Goal: Contribute content: Contribute content

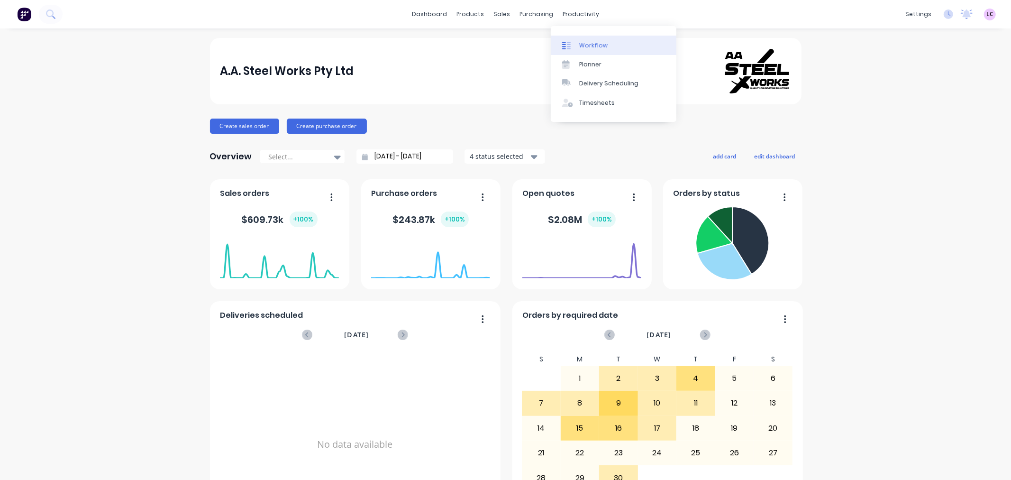
click at [580, 43] on div "Workflow" at bounding box center [593, 45] width 28 height 9
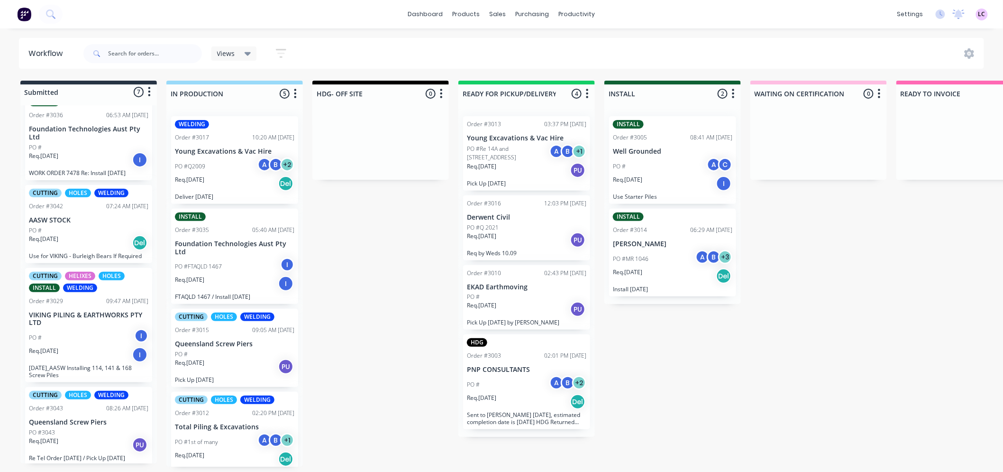
scroll to position [2, 0]
click at [94, 430] on div "PO #3043" at bounding box center [88, 432] width 119 height 9
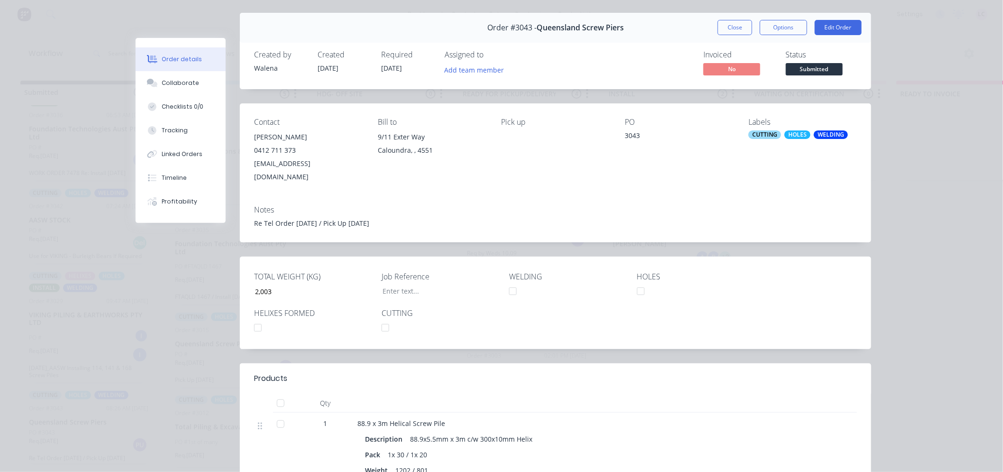
scroll to position [0, 0]
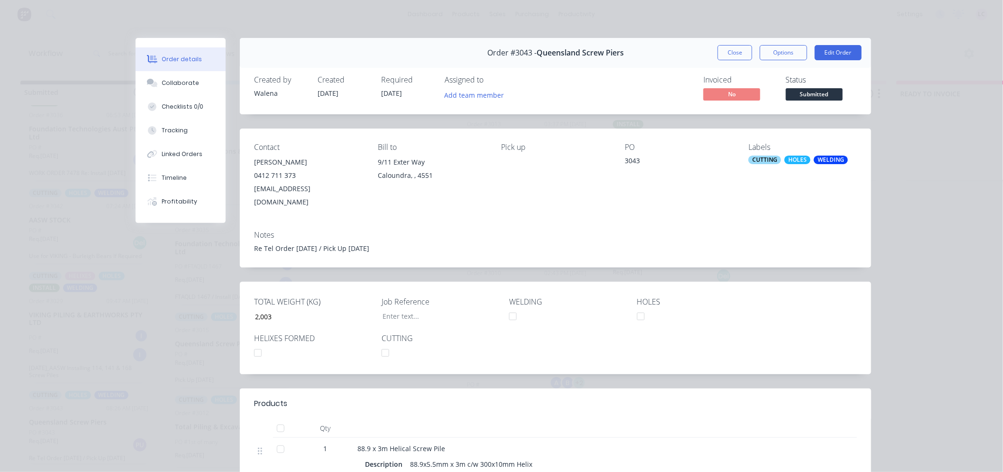
click at [792, 158] on div "HOLES" at bounding box center [797, 159] width 26 height 9
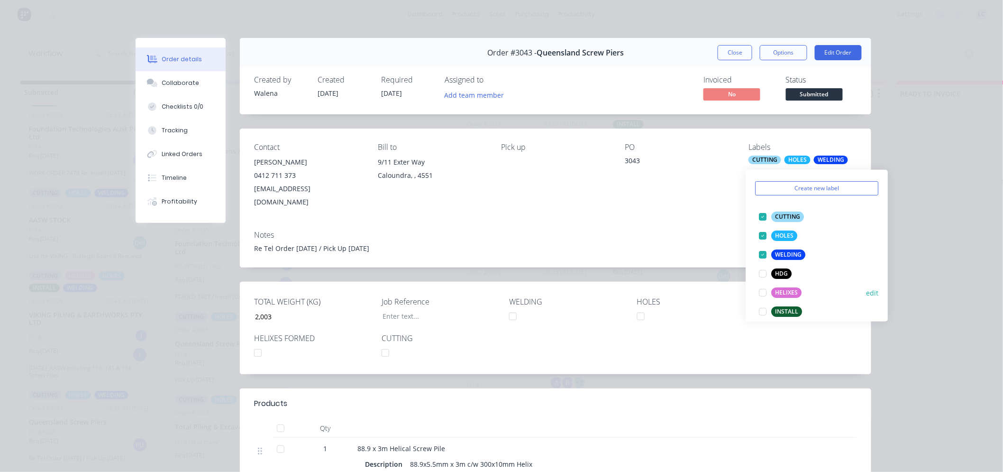
scroll to position [53, 0]
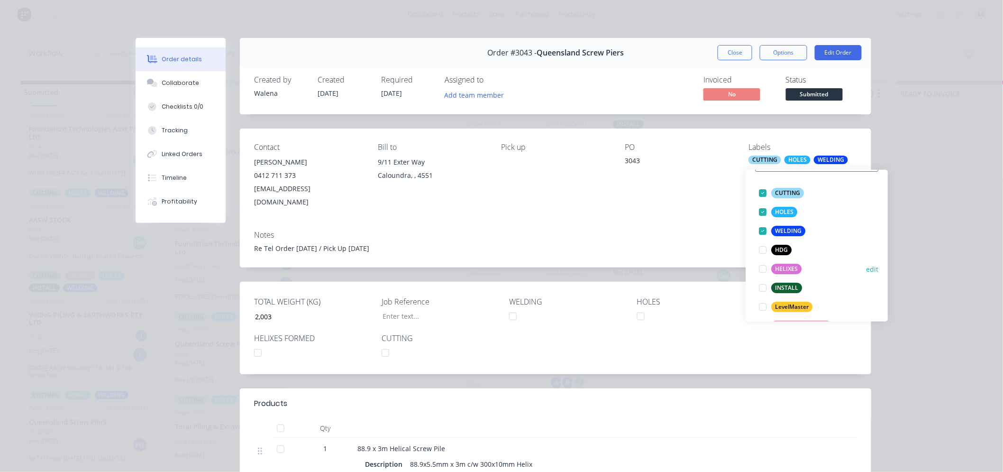
click at [761, 266] on div at bounding box center [762, 268] width 19 height 19
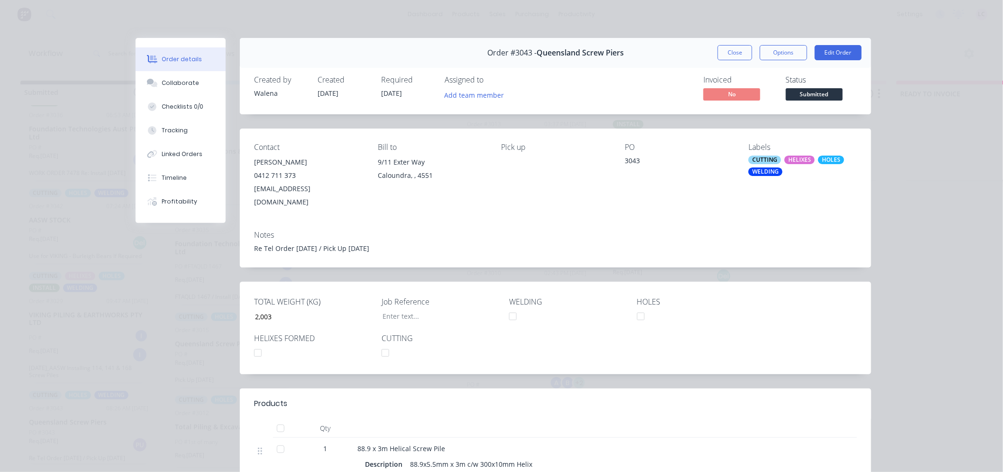
click at [674, 223] on div "Notes Re Tel Order [DATE] / Pick Up [DATE]" at bounding box center [555, 245] width 631 height 45
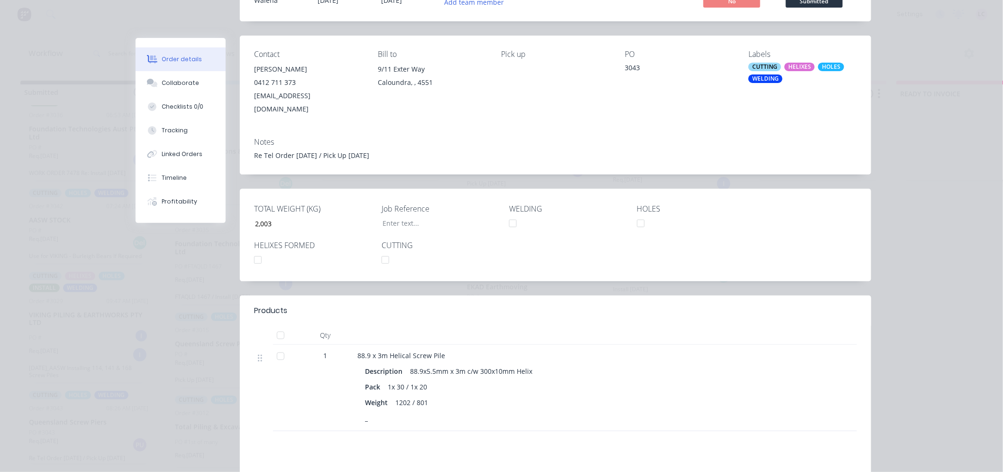
scroll to position [0, 0]
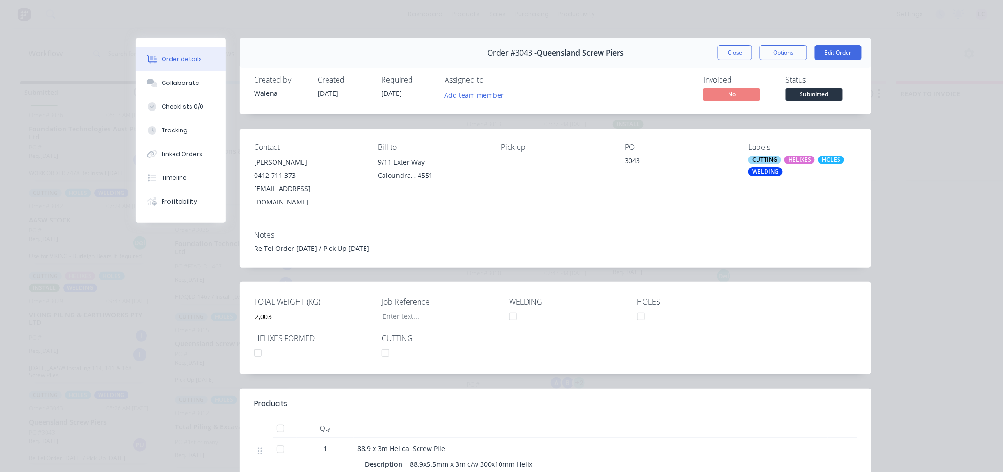
drag, startPoint x: 722, startPoint y: 53, endPoint x: 592, endPoint y: 89, distance: 134.8
click at [592, 89] on div "Order #3043 - Queensland Screw Piers Close Options Edit Order Created by [PERSO…" at bounding box center [504, 355] width 736 height 634
click at [822, 50] on button "Edit Order" at bounding box center [838, 52] width 47 height 15
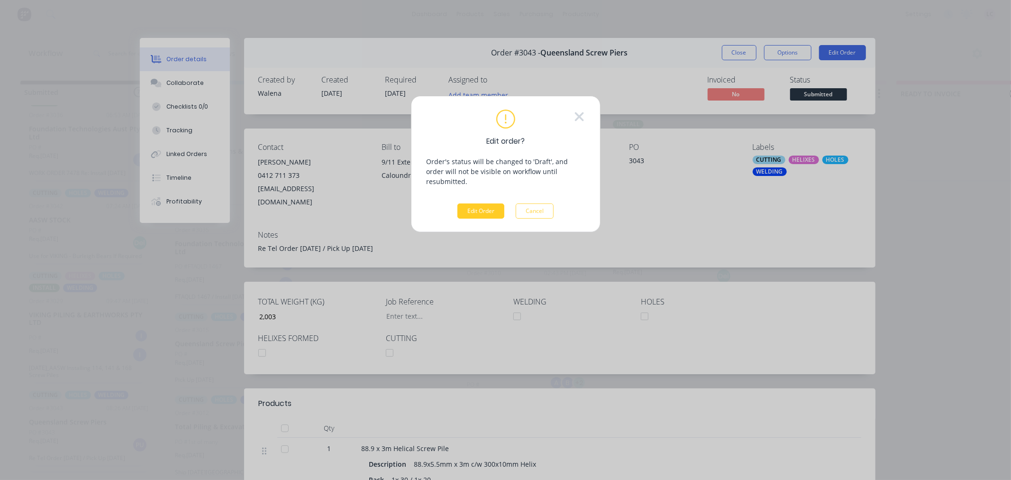
click at [487, 203] on button "Edit Order" at bounding box center [480, 210] width 47 height 15
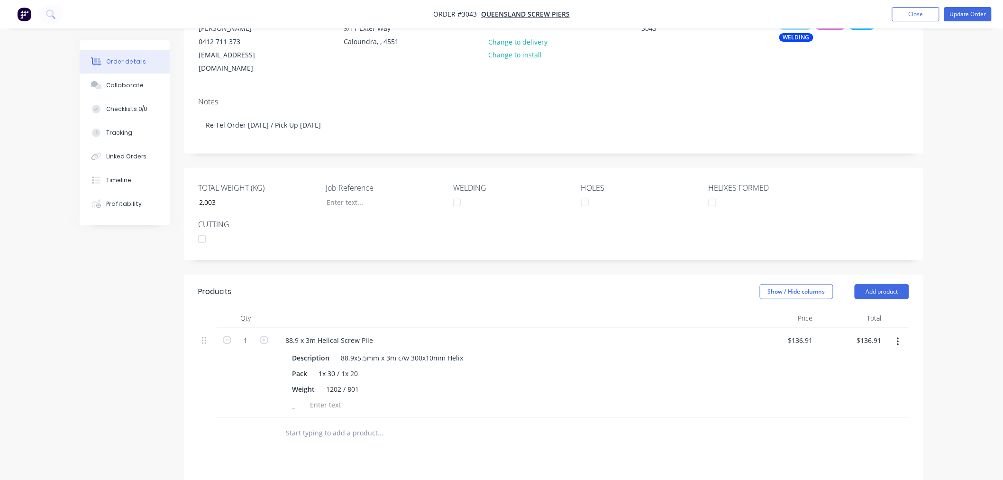
scroll to position [158, 0]
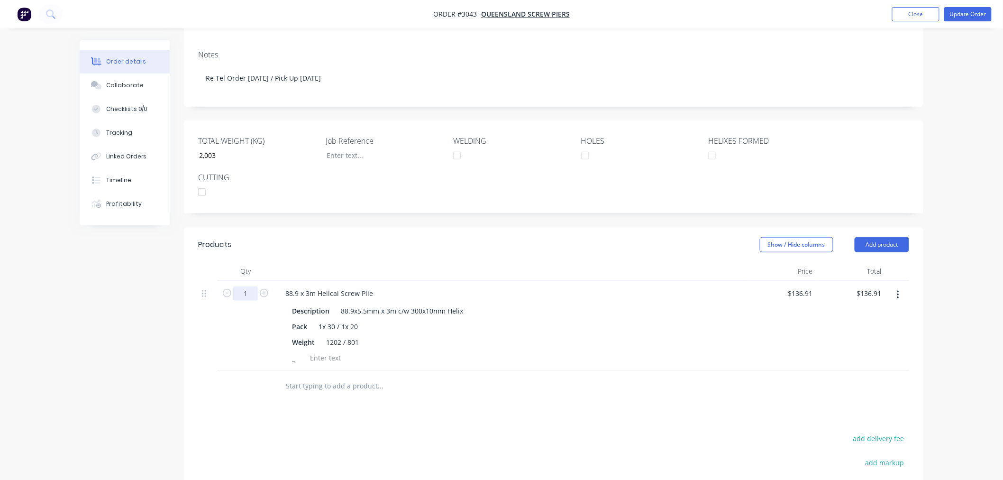
click at [252, 286] on input "1" at bounding box center [245, 293] width 25 height 14
type input "50"
type input "$6,845.50"
click at [976, 14] on button "Update Order" at bounding box center [967, 14] width 47 height 14
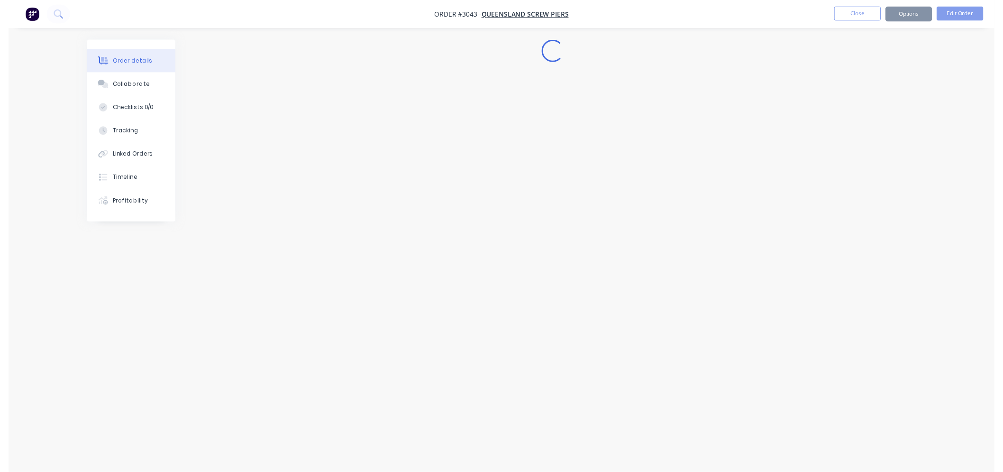
scroll to position [0, 0]
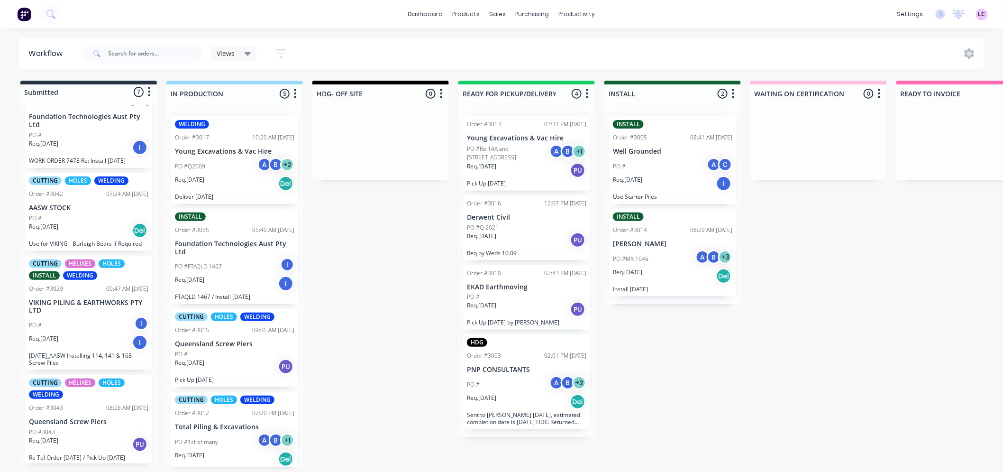
scroll to position [267, 0]
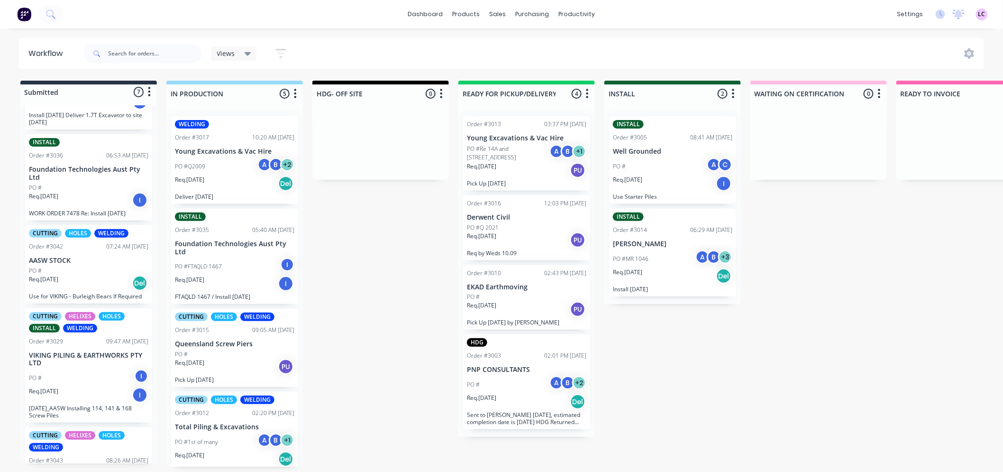
click at [88, 261] on div "CUTTING HOLES WELDING Order #3042 07:24 AM [DATE] AASW STOCK PO # Req. [DATE] D…" at bounding box center [88, 264] width 127 height 78
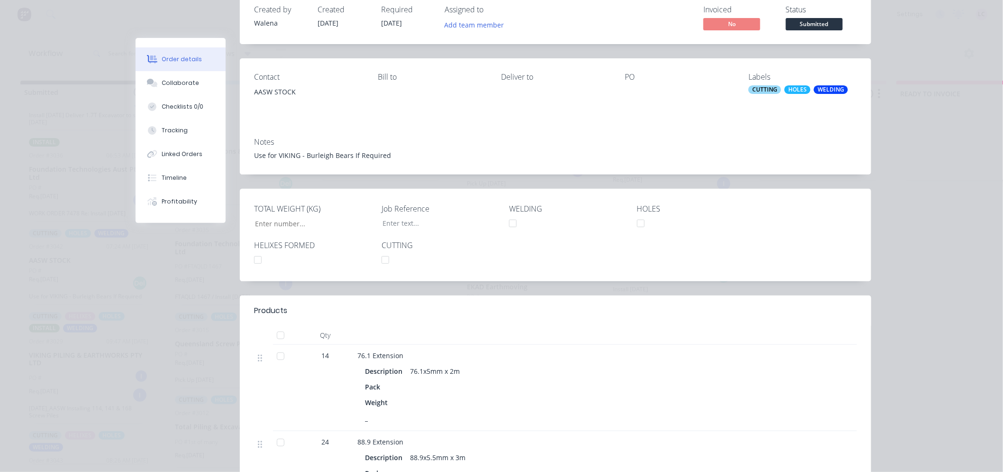
scroll to position [0, 0]
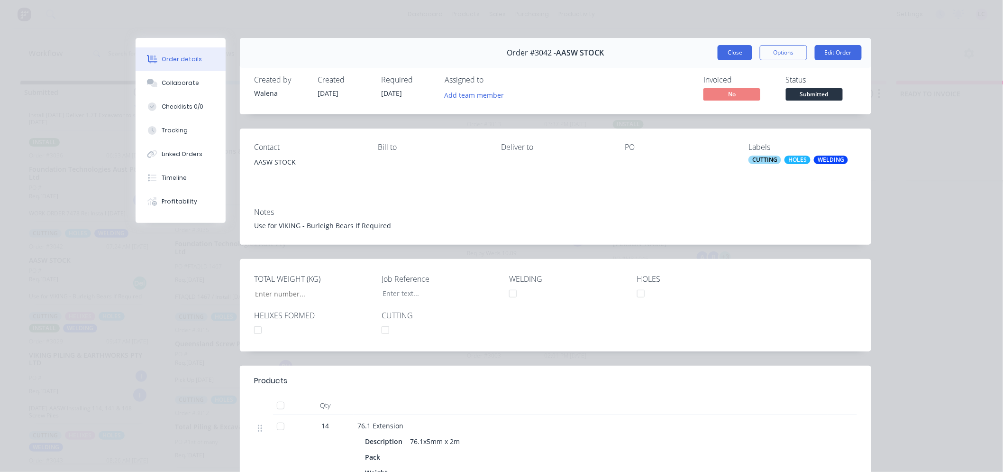
click at [729, 55] on button "Close" at bounding box center [735, 52] width 35 height 15
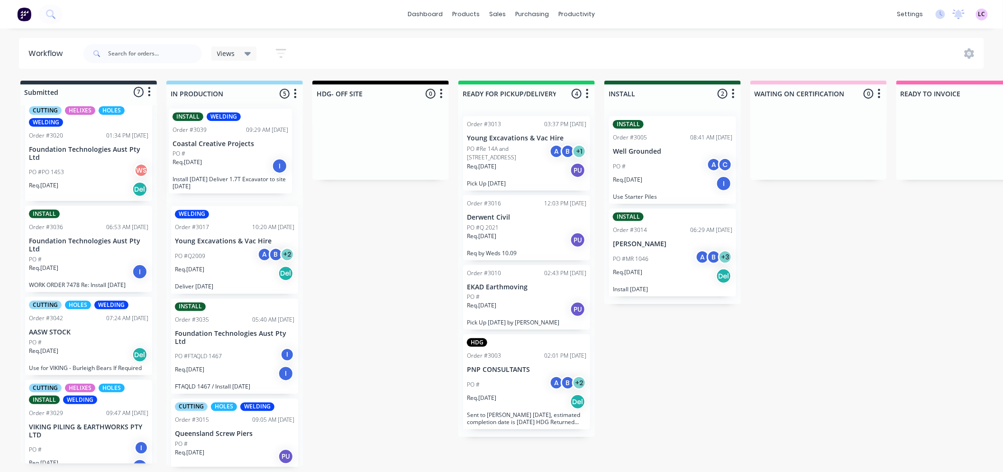
drag, startPoint x: 83, startPoint y: 232, endPoint x: 232, endPoint y: 131, distance: 180.5
click at [232, 131] on div "Submitted 7 Status colour #273444 hex #273444 Save Cancel Summaries Total order…" at bounding box center [646, 274] width 1306 height 386
click at [100, 257] on div "PO #" at bounding box center [88, 259] width 119 height 9
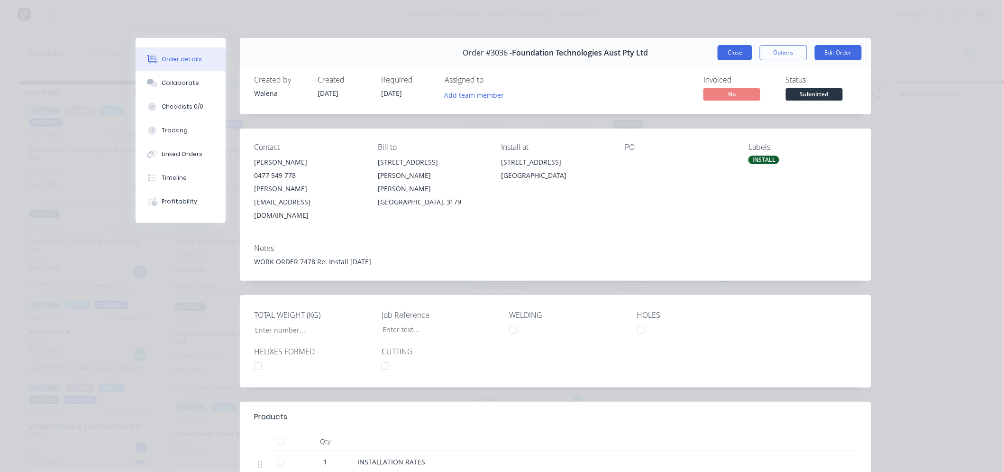
click at [718, 53] on button "Close" at bounding box center [735, 52] width 35 height 15
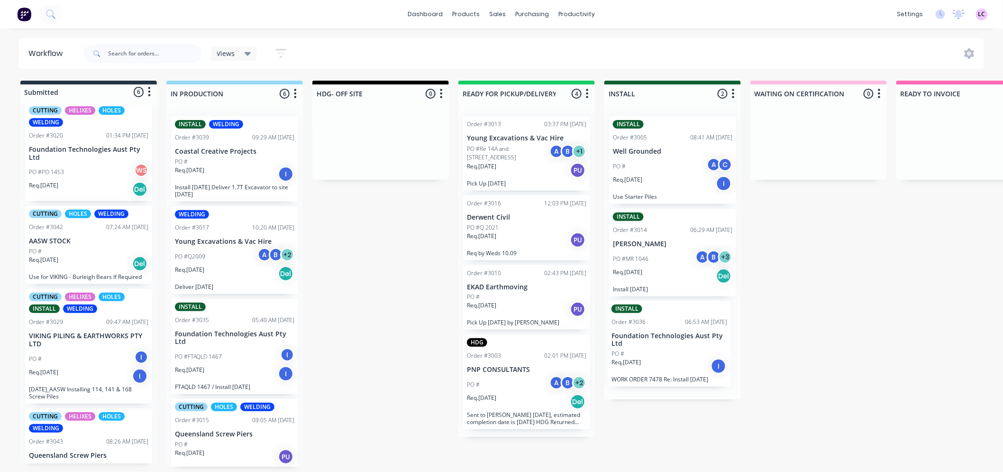
drag, startPoint x: 72, startPoint y: 230, endPoint x: 662, endPoint y: 327, distance: 598.4
click at [662, 327] on div "Submitted 6 Status colour #273444 hex #273444 Save Cancel Summaries Total order…" at bounding box center [646, 274] width 1306 height 386
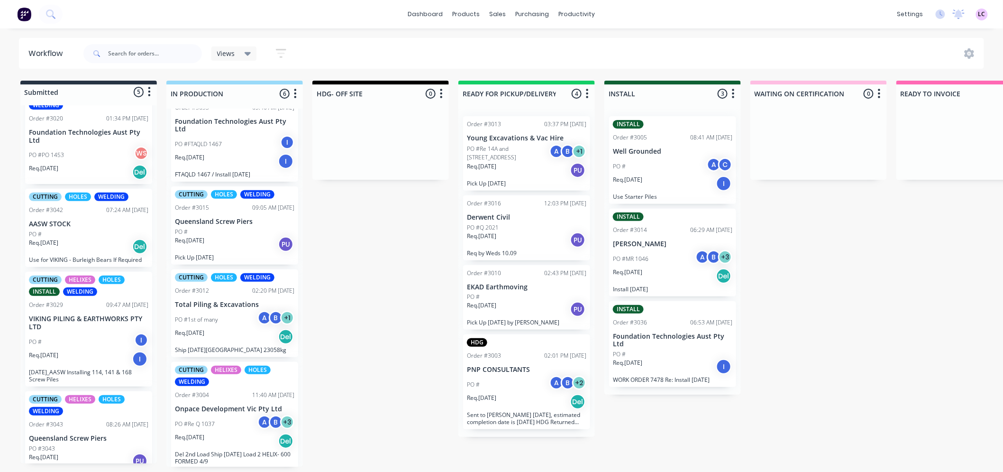
scroll to position [139, 0]
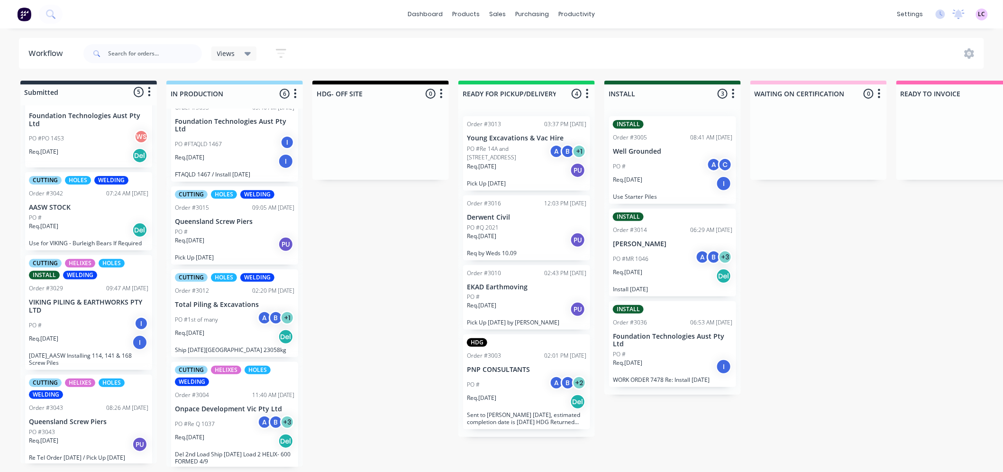
click at [69, 418] on p "Queensland Screw Piers" at bounding box center [88, 422] width 119 height 8
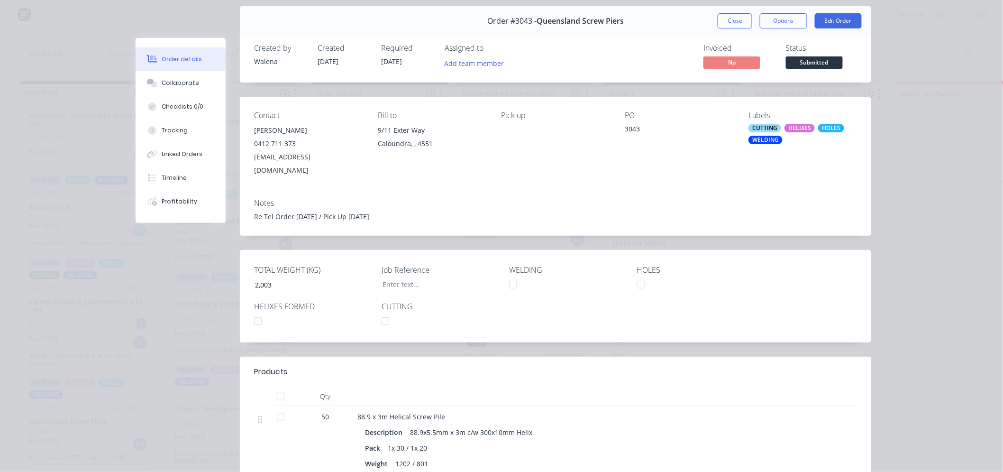
scroll to position [0, 0]
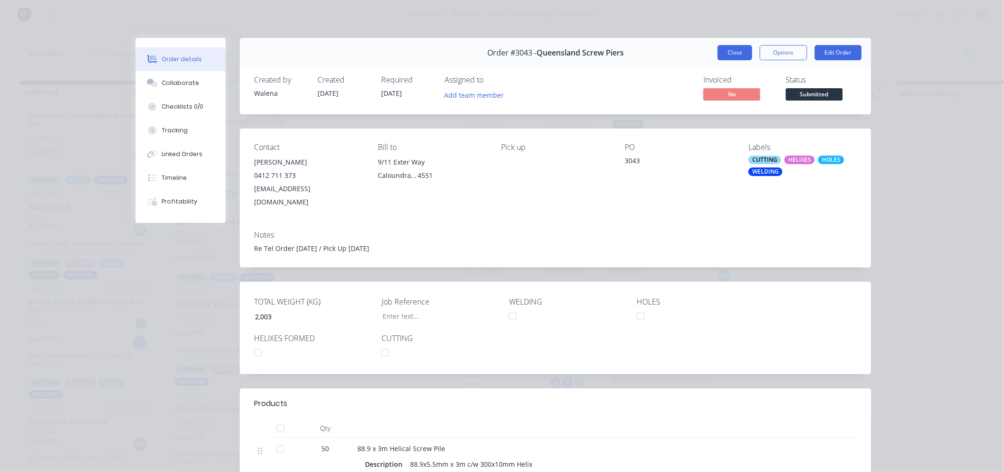
click at [737, 56] on button "Close" at bounding box center [735, 52] width 35 height 15
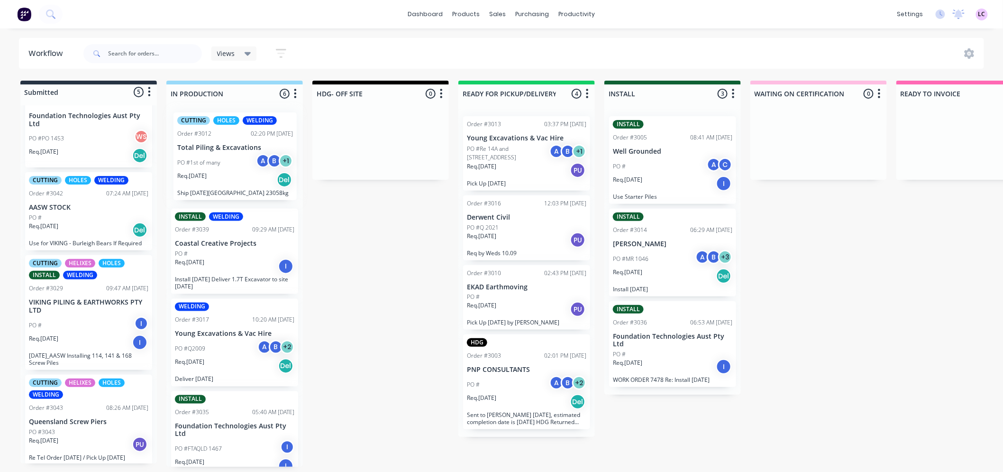
drag, startPoint x: 233, startPoint y: 318, endPoint x: 236, endPoint y: 155, distance: 163.1
click at [236, 155] on div "INSTALL WELDING Order #3039 09:29 AM [DATE] Coastal Creative Projects PO # Req.…" at bounding box center [234, 288] width 136 height 358
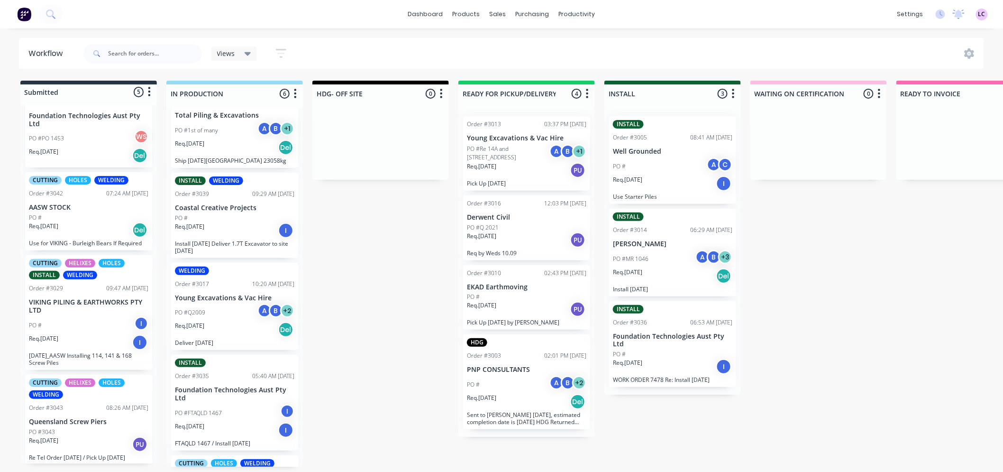
scroll to position [2, 0]
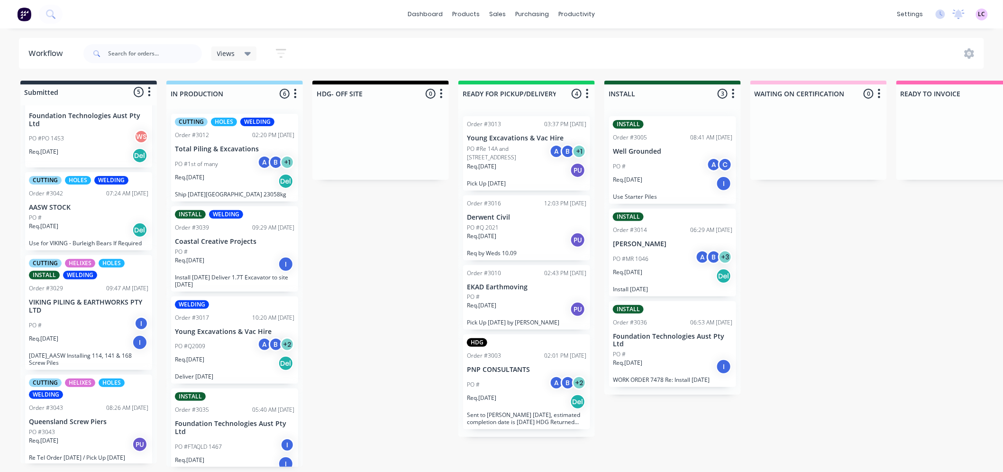
click at [235, 247] on div "PO #" at bounding box center [234, 251] width 119 height 9
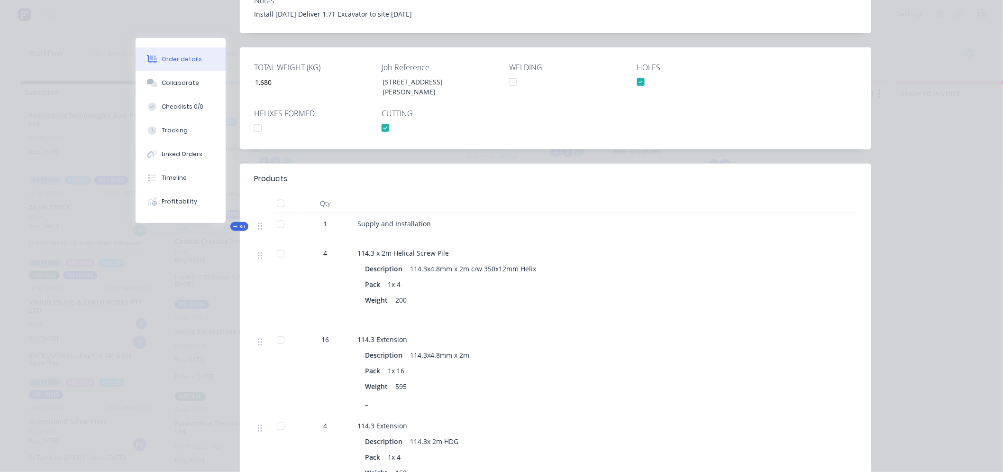
scroll to position [0, 0]
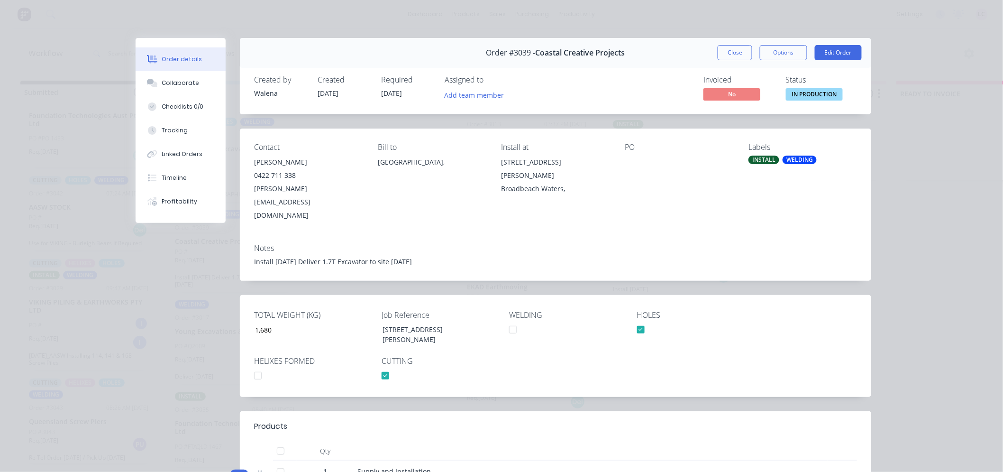
click at [778, 164] on div "Labels INSTALL WELDING" at bounding box center [802, 182] width 109 height 79
click at [778, 163] on div "INSTALL WELDING" at bounding box center [802, 159] width 109 height 9
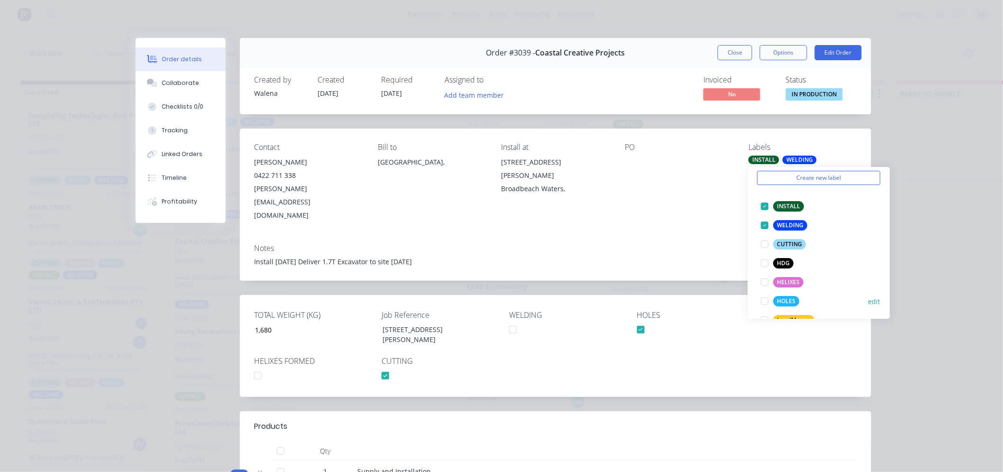
scroll to position [53, 0]
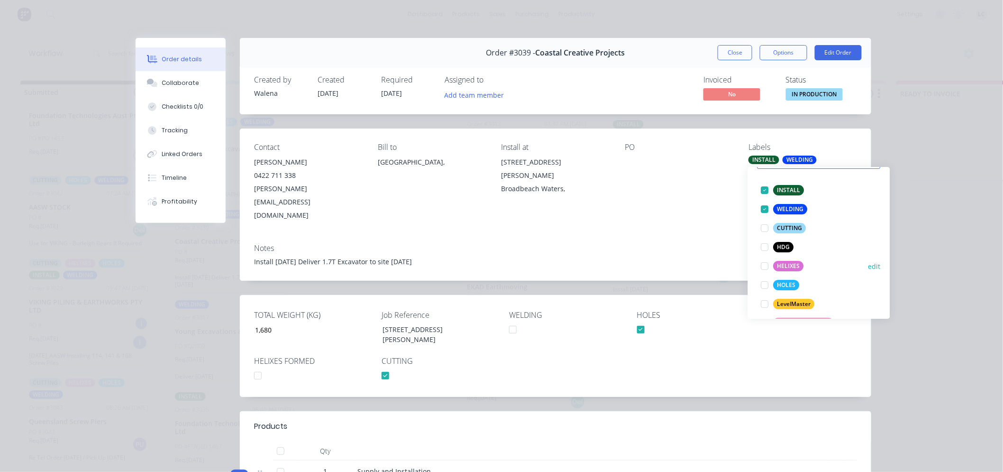
click at [763, 266] on div at bounding box center [764, 265] width 19 height 19
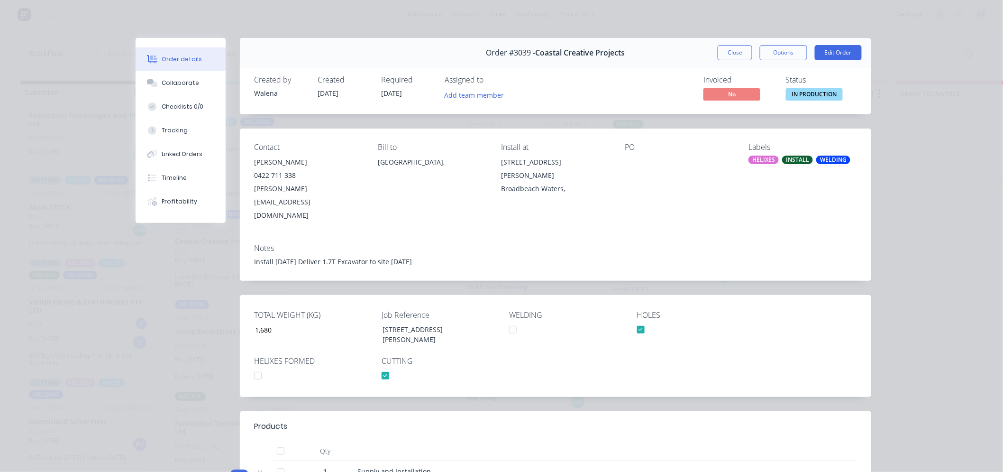
click at [684, 256] on div "Install [DATE] Deliver 1.7T Excavator to site [DATE]" at bounding box center [555, 261] width 603 height 10
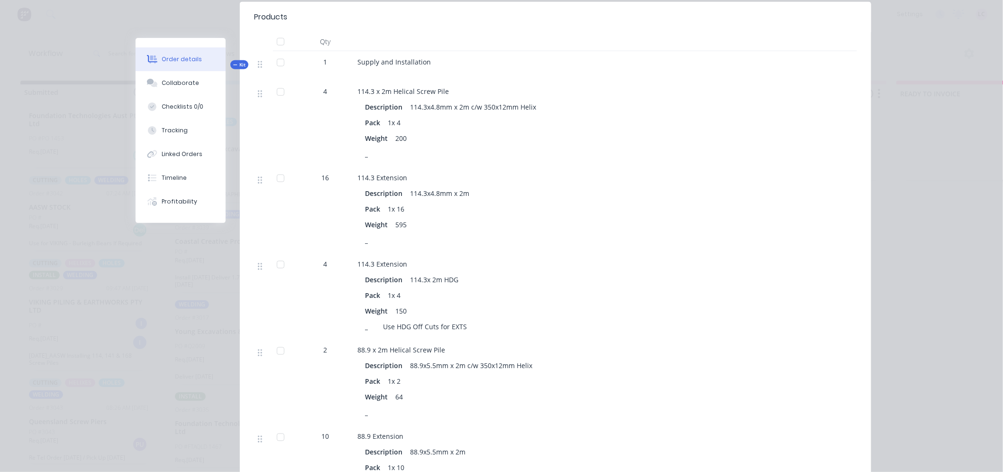
scroll to position [421, 0]
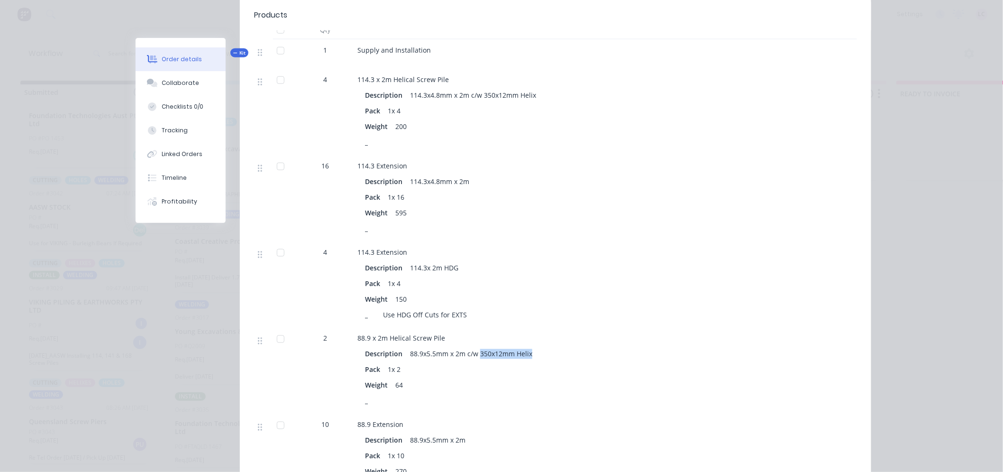
drag, startPoint x: 525, startPoint y: 317, endPoint x: 475, endPoint y: 318, distance: 50.2
click at [475, 347] on div "88.9x5.5mm x 2m c/w 350x12mm Helix" at bounding box center [471, 354] width 130 height 14
copy div "350x12mm Helix"
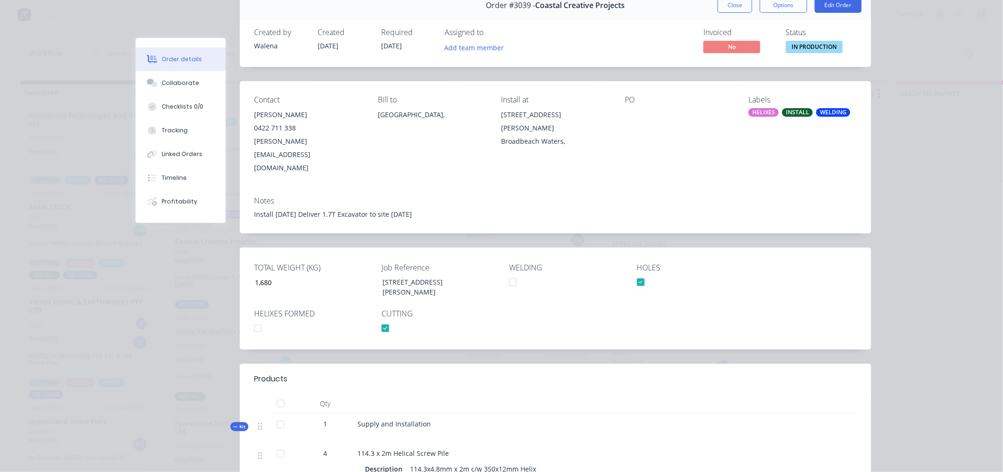
scroll to position [0, 0]
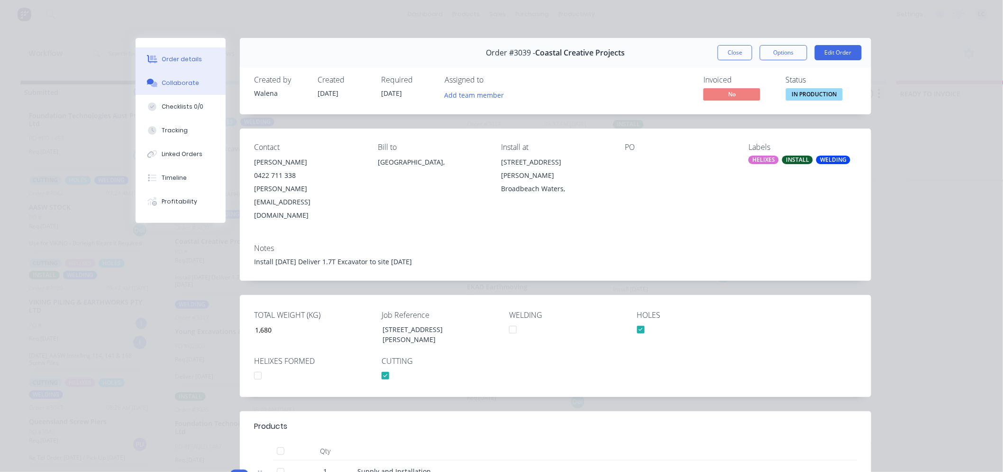
click at [183, 80] on div "Collaborate" at bounding box center [180, 83] width 37 height 9
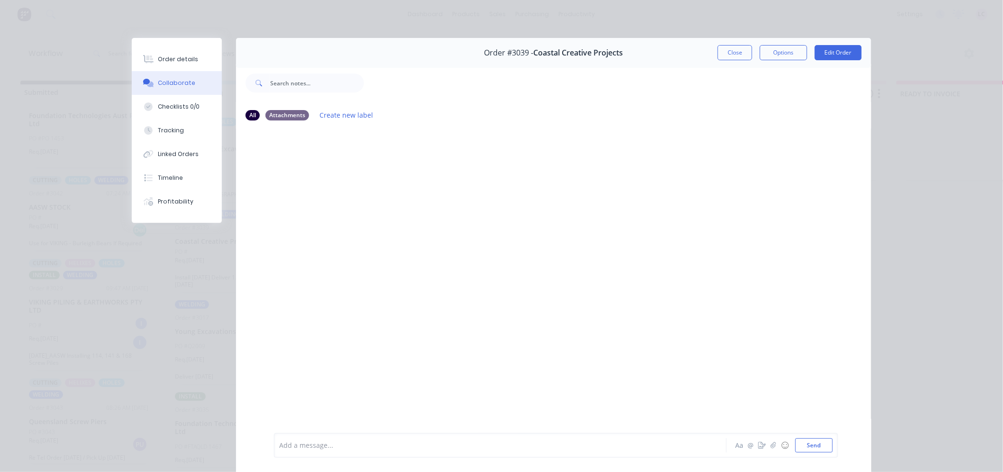
click at [356, 139] on div at bounding box center [553, 279] width 635 height 303
click at [376, 443] on div at bounding box center [487, 445] width 415 height 10
click at [343, 112] on button "Create new label" at bounding box center [347, 115] width 64 height 13
click at [680, 136] on div at bounding box center [553, 279] width 635 height 303
click at [338, 118] on button "Create new label" at bounding box center [347, 115] width 64 height 13
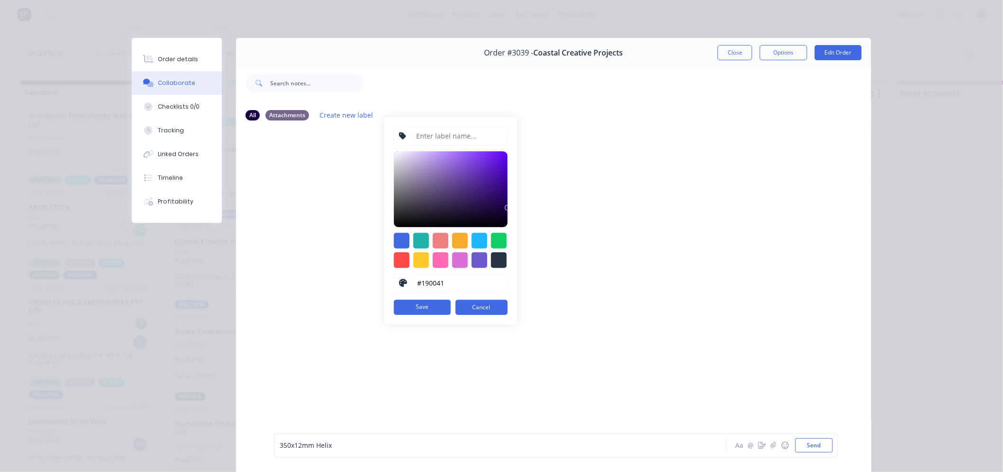
drag, startPoint x: 434, startPoint y: 268, endPoint x: 428, endPoint y: 261, distance: 9.7
click at [433, 267] on div "#190041 hex #190041 Save Cancel" at bounding box center [450, 220] width 133 height 207
click at [433, 261] on div at bounding box center [441, 260] width 16 height 16
type input "#FF69B4"
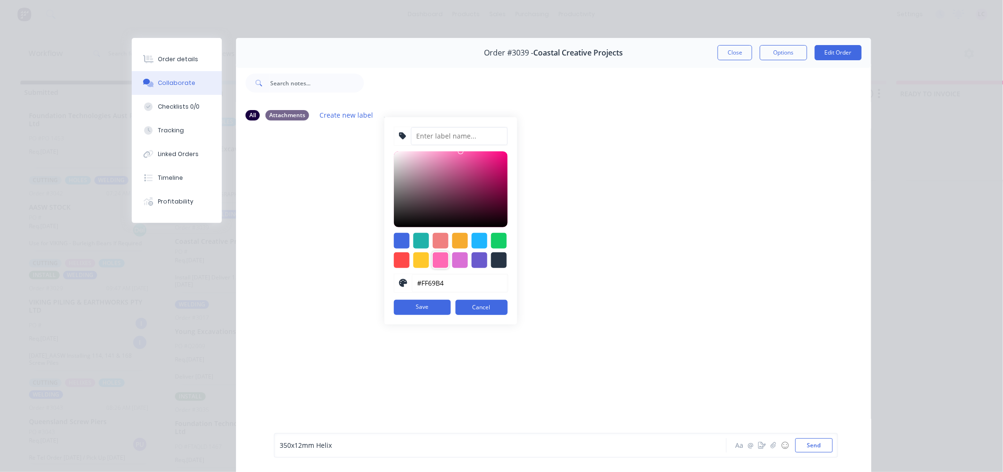
click at [441, 127] on input at bounding box center [459, 136] width 97 height 18
type input "HELIXES"
click at [414, 309] on button "Save" at bounding box center [422, 307] width 57 height 15
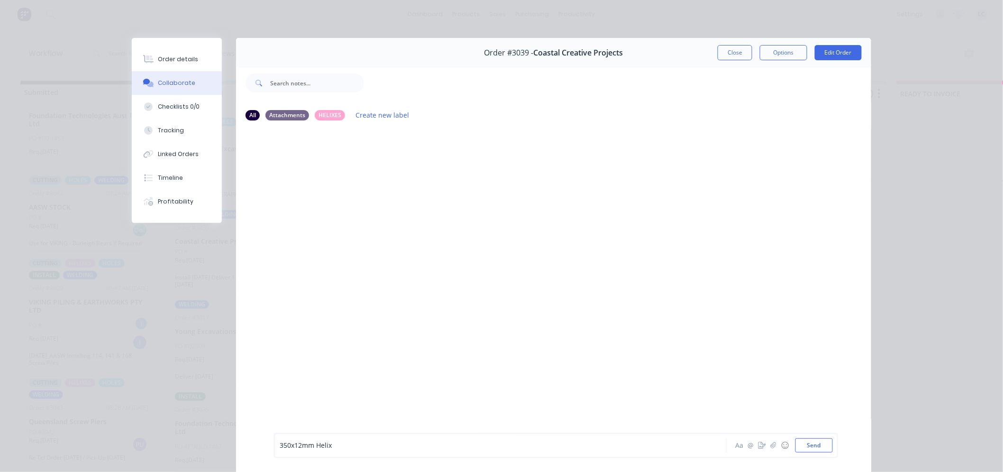
click at [336, 444] on div "350x12mm Helix" at bounding box center [487, 445] width 415 height 10
click at [327, 118] on div "HELIXES" at bounding box center [330, 114] width 30 height 10
click at [348, 446] on div "350x12mm Helix" at bounding box center [487, 445] width 415 height 10
click at [808, 445] on button "Send" at bounding box center [813, 445] width 37 height 14
click at [313, 443] on div at bounding box center [487, 445] width 415 height 10
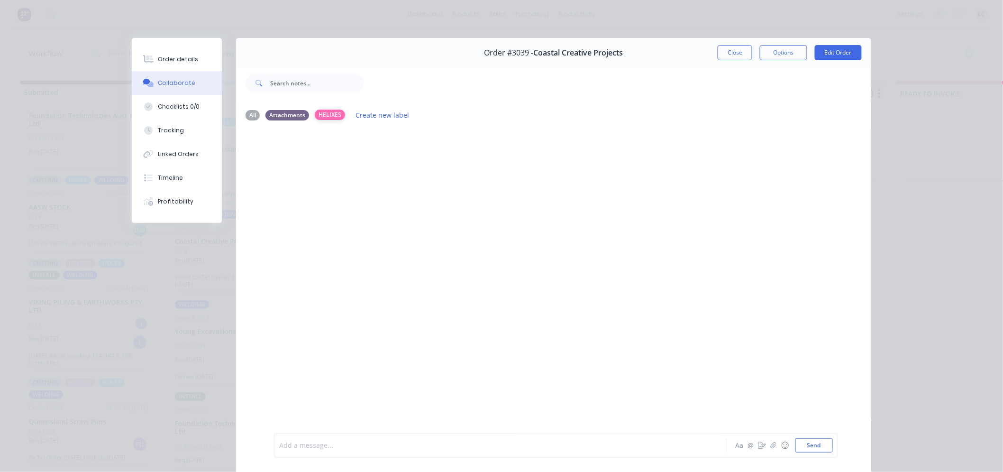
click at [320, 111] on div "HELIXES" at bounding box center [330, 114] width 30 height 10
click at [247, 117] on div "All" at bounding box center [253, 114] width 14 height 10
click at [324, 109] on div "All Attachments HELIXES Create new label" at bounding box center [554, 115] width 616 height 13
click at [319, 114] on div "HELIXES" at bounding box center [330, 114] width 30 height 10
click at [325, 116] on div "HELIXES" at bounding box center [330, 114] width 30 height 10
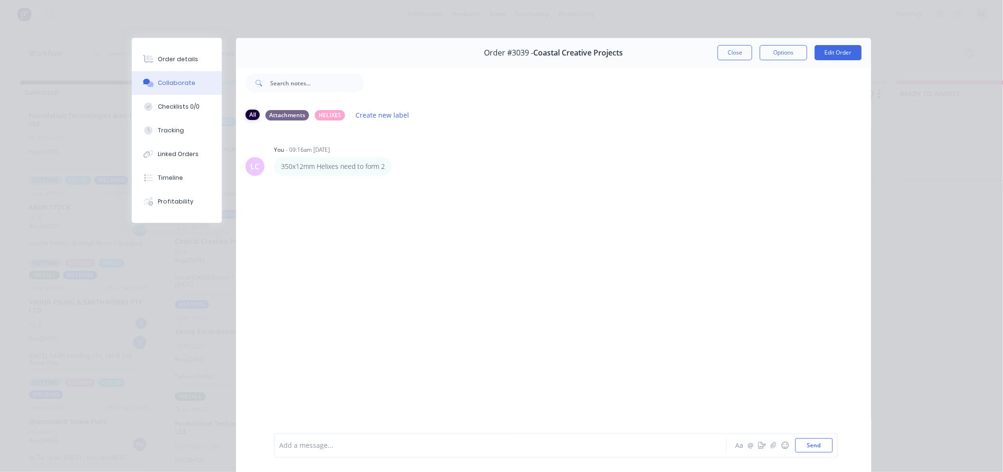
click at [246, 114] on div "All" at bounding box center [253, 114] width 14 height 10
click at [736, 45] on button "Close" at bounding box center [735, 52] width 35 height 15
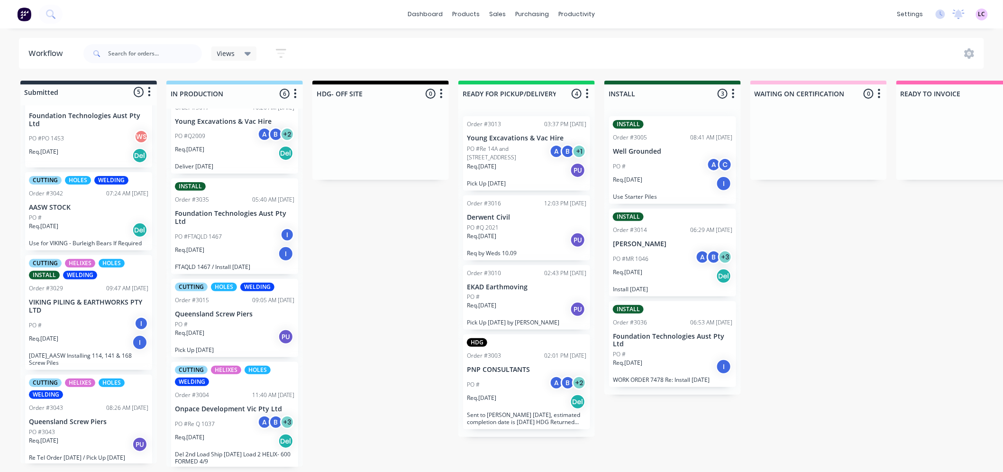
scroll to position [2, 0]
click at [203, 247] on p "Req. [DATE]" at bounding box center [189, 250] width 29 height 9
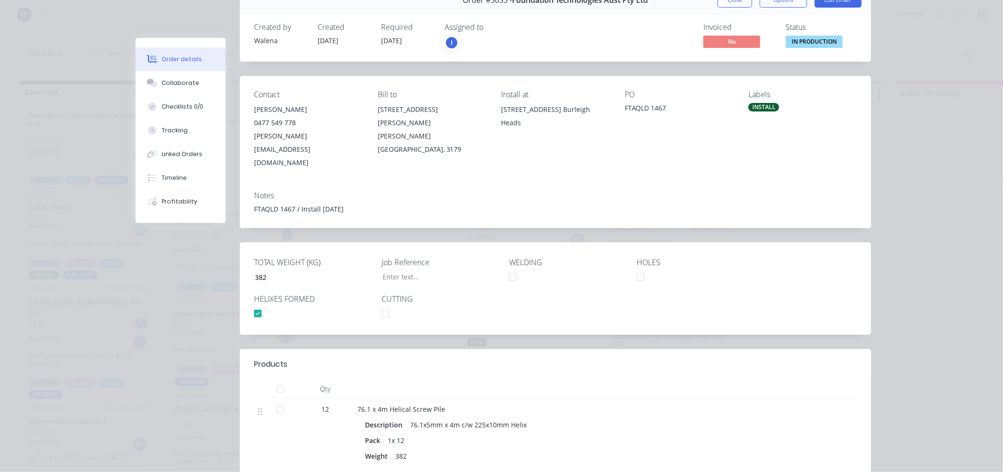
scroll to position [0, 0]
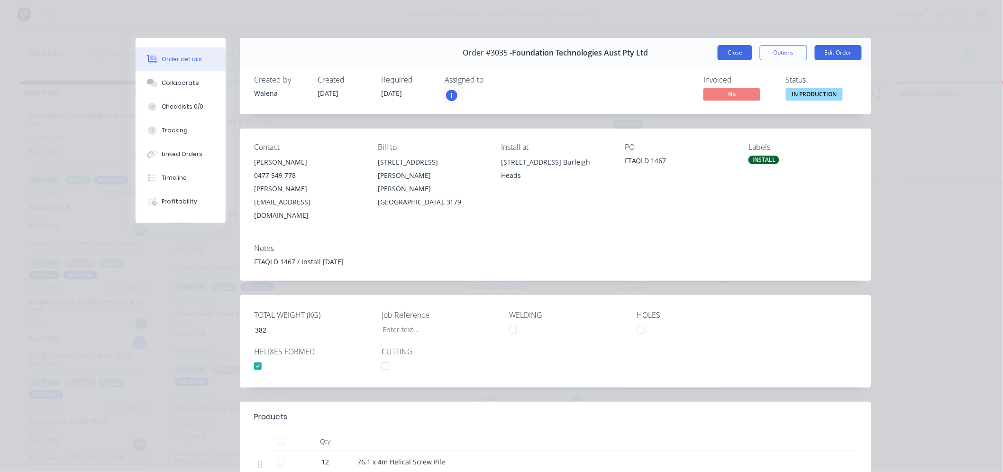
click at [737, 54] on button "Close" at bounding box center [735, 52] width 35 height 15
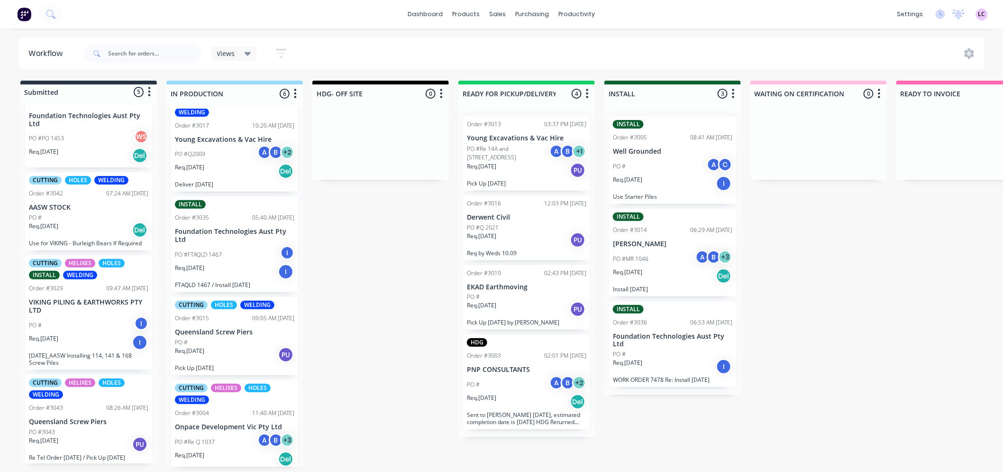
scroll to position [212, 0]
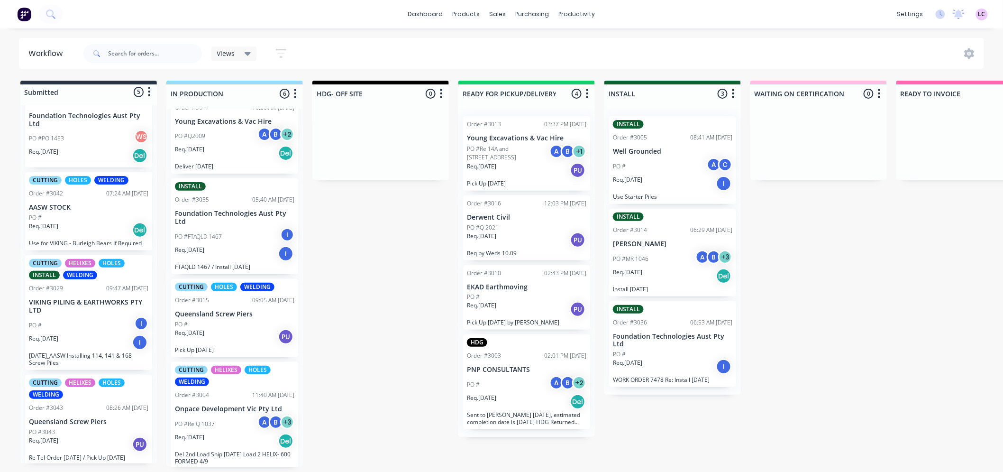
click at [230, 237] on div "PO #FTAQLD 1467 I" at bounding box center [234, 236] width 119 height 18
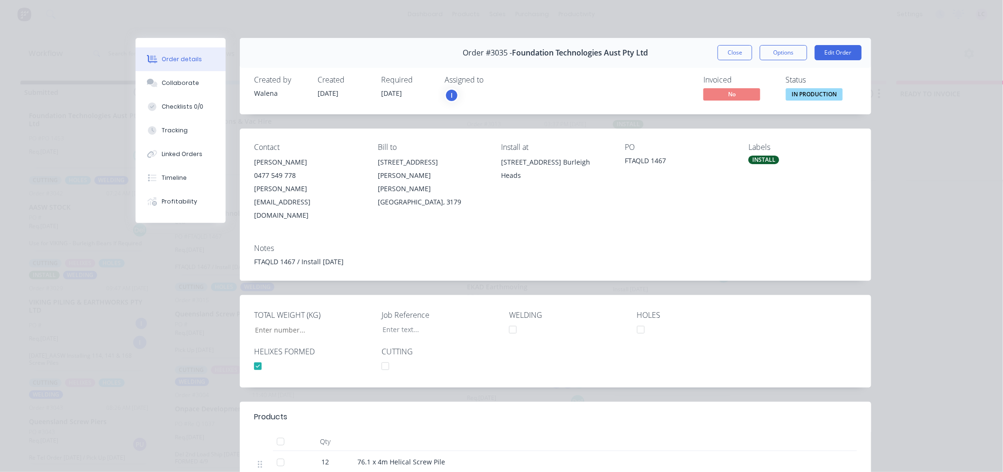
type input "382"
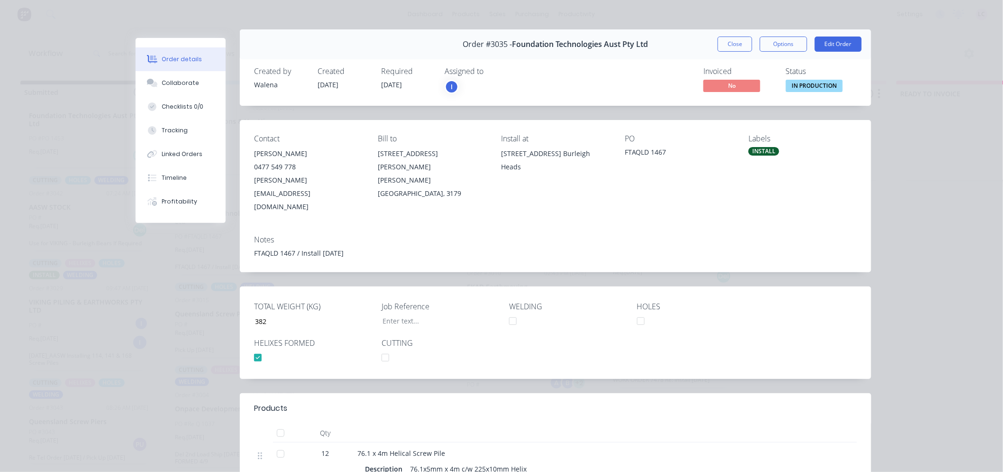
scroll to position [0, 0]
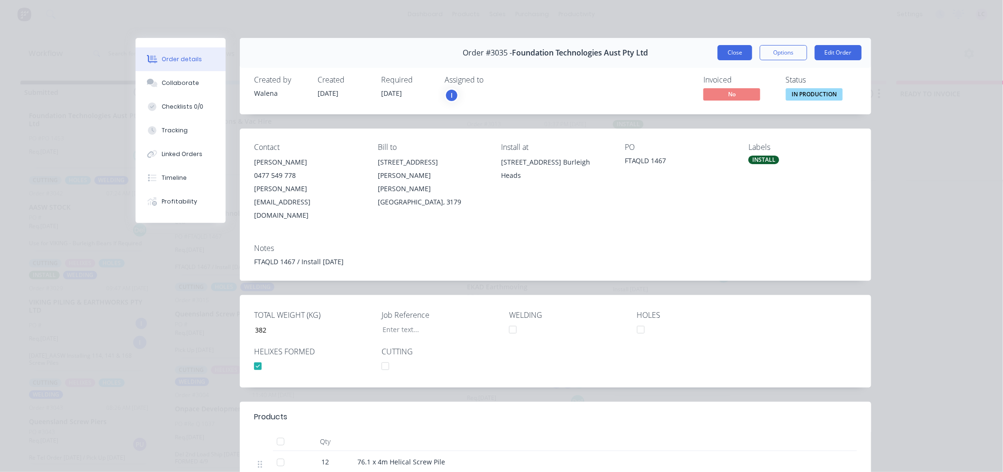
click at [732, 52] on button "Close" at bounding box center [735, 52] width 35 height 15
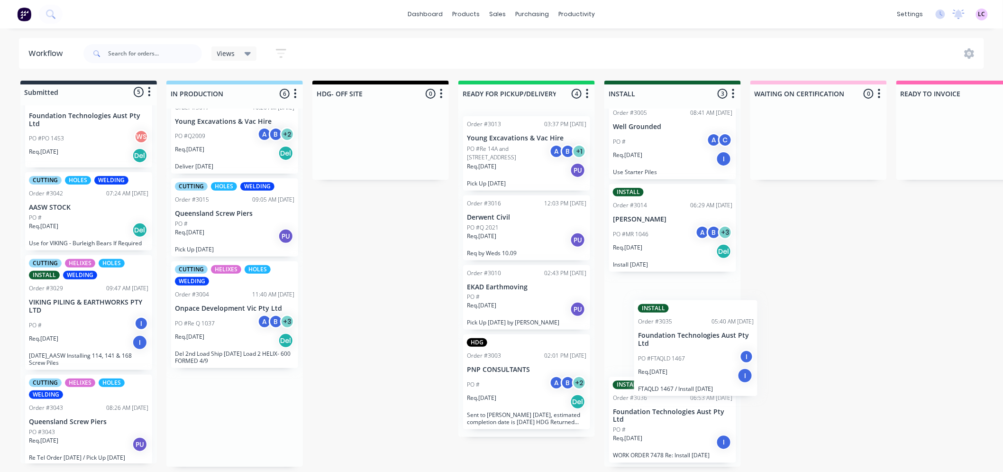
scroll to position [25, 0]
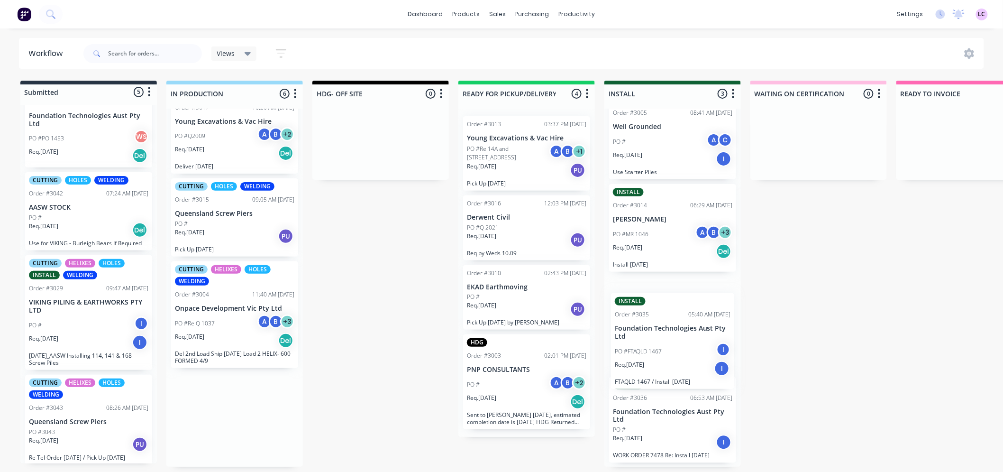
drag, startPoint x: 207, startPoint y: 206, endPoint x: 647, endPoint y: 307, distance: 451.6
click at [647, 307] on div "Submitted 5 Status colour #273444 hex #273444 Save Cancel Summaries Total order…" at bounding box center [646, 274] width 1306 height 386
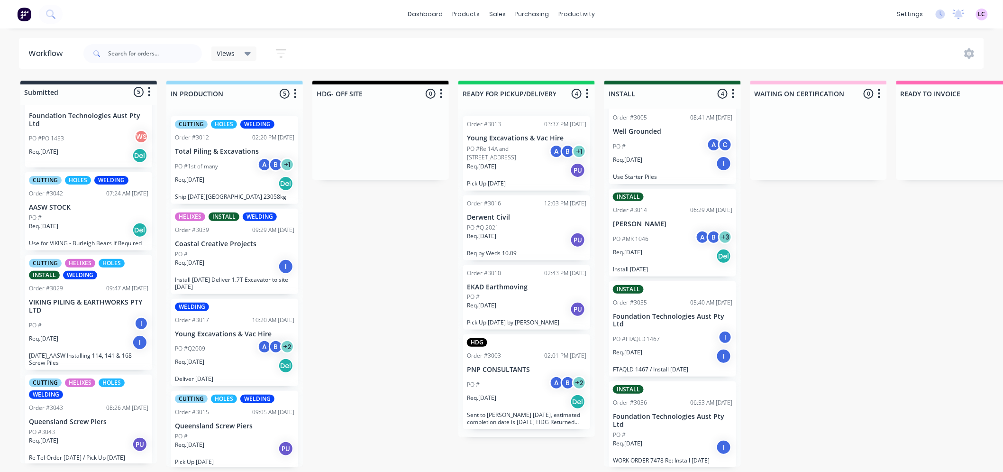
scroll to position [0, 0]
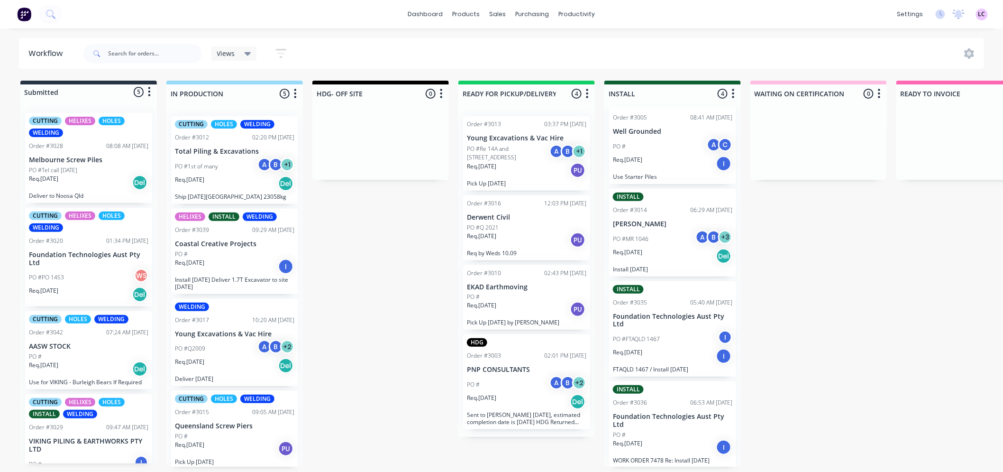
click at [257, 250] on div "PO #" at bounding box center [234, 254] width 119 height 9
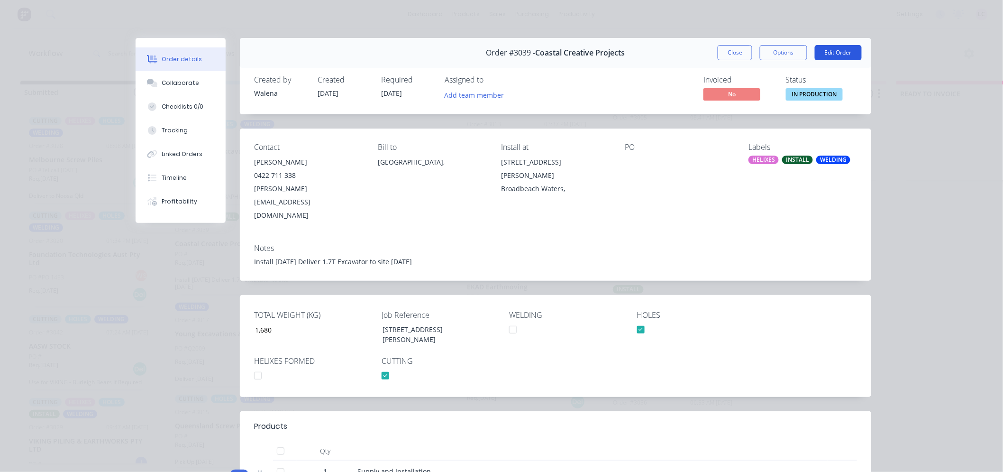
click at [839, 54] on button "Edit Order" at bounding box center [838, 52] width 47 height 15
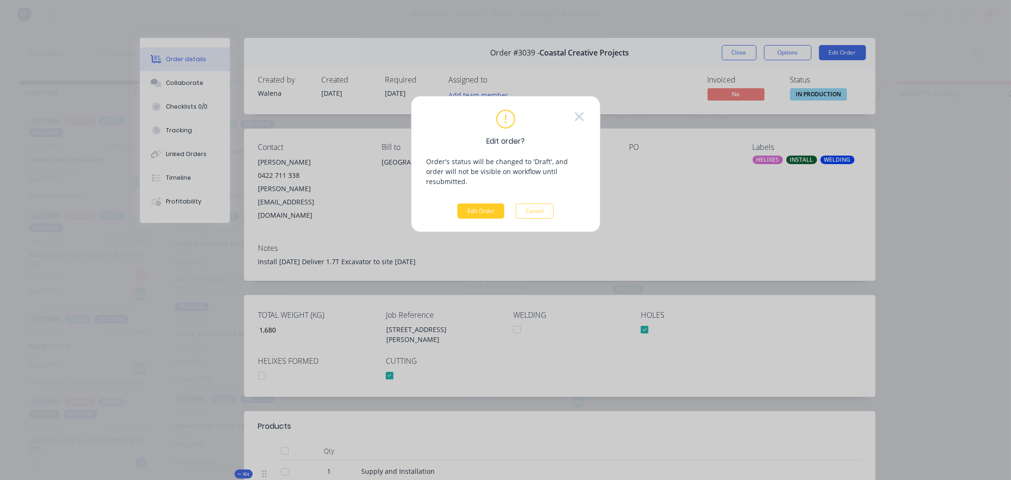
click at [467, 203] on button "Edit Order" at bounding box center [480, 210] width 47 height 15
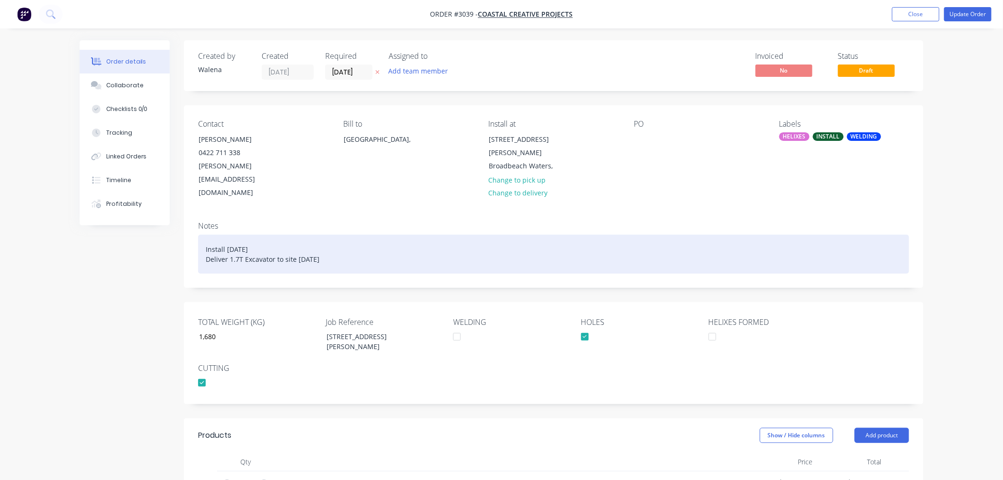
click at [206, 235] on div "Install [DATE] Deliver 1.7T Excavator to site [DATE]" at bounding box center [553, 254] width 711 height 39
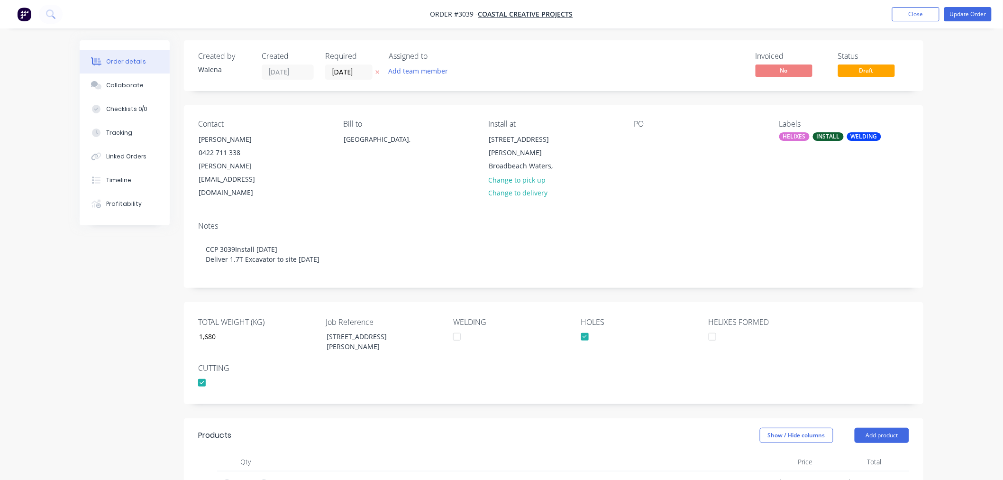
click at [975, 6] on nav "Order #3039 - Coastal Creative Projects Add product Close Update Order" at bounding box center [501, 14] width 1003 height 28
click at [975, 12] on button "Update Order" at bounding box center [967, 14] width 47 height 14
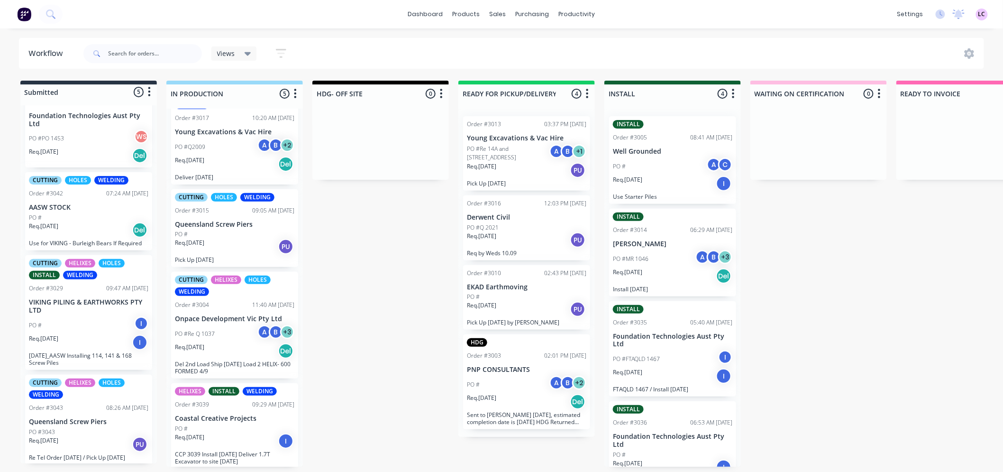
scroll to position [112, 0]
click at [92, 309] on p "VIKING PILING & EARTHWORKS PTY LTD" at bounding box center [88, 306] width 119 height 16
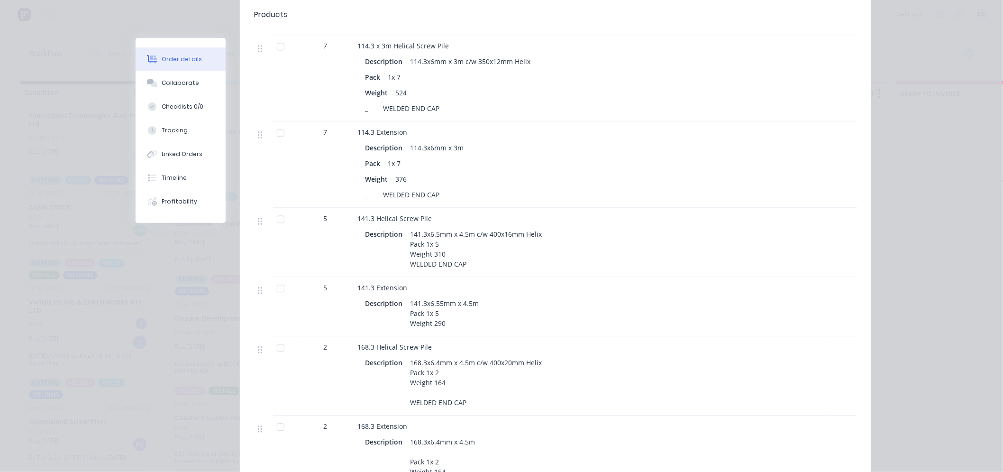
scroll to position [790, 0]
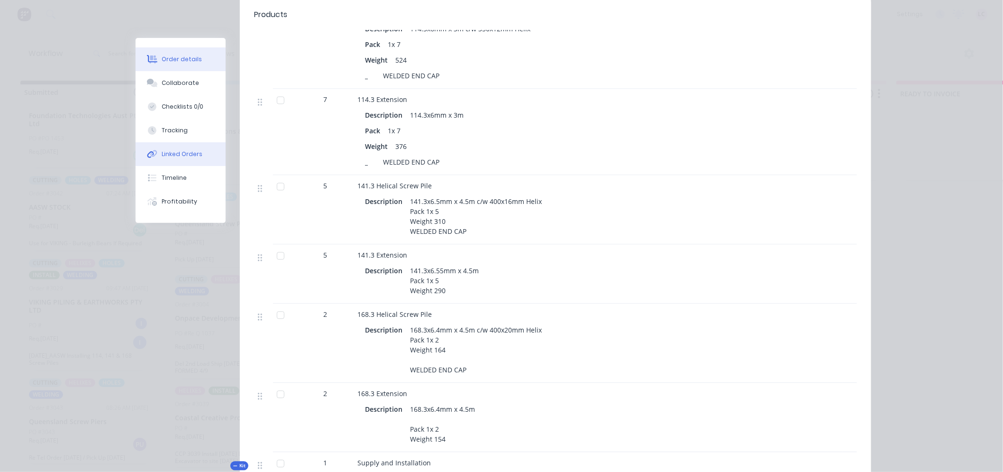
click at [178, 155] on div "Linked Orders" at bounding box center [182, 154] width 41 height 9
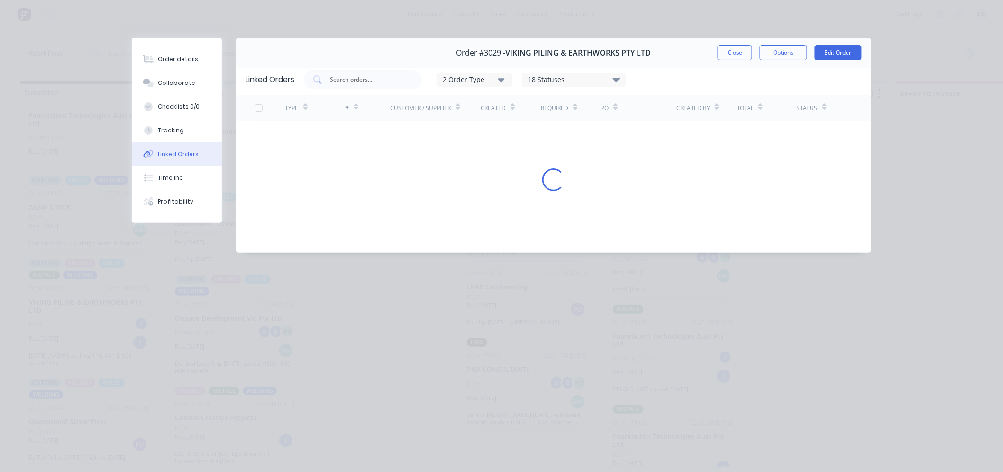
scroll to position [0, 0]
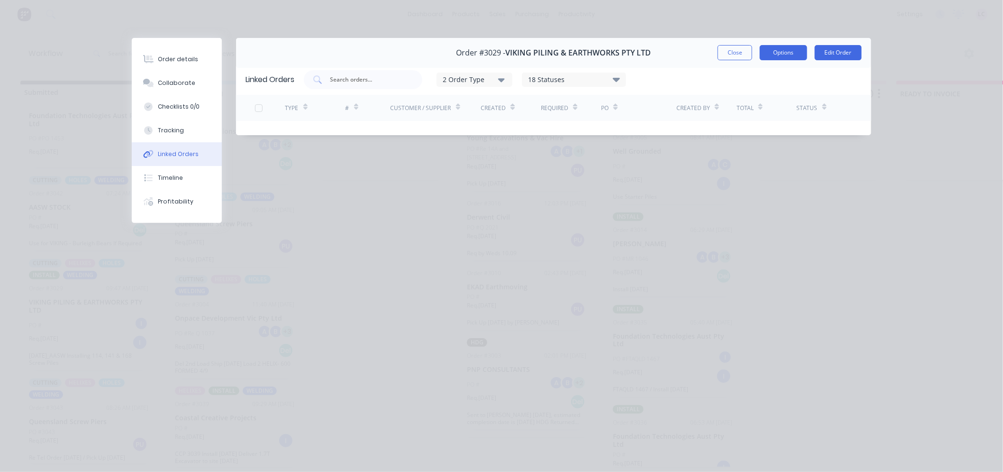
click at [771, 56] on button "Options" at bounding box center [783, 52] width 47 height 15
click at [683, 51] on div "Order #3029 - VIKING PILING & EARTHWORKS PTY LTD Close Options PRINT Work Order…" at bounding box center [553, 53] width 635 height 30
click at [724, 51] on button "Close" at bounding box center [735, 52] width 35 height 15
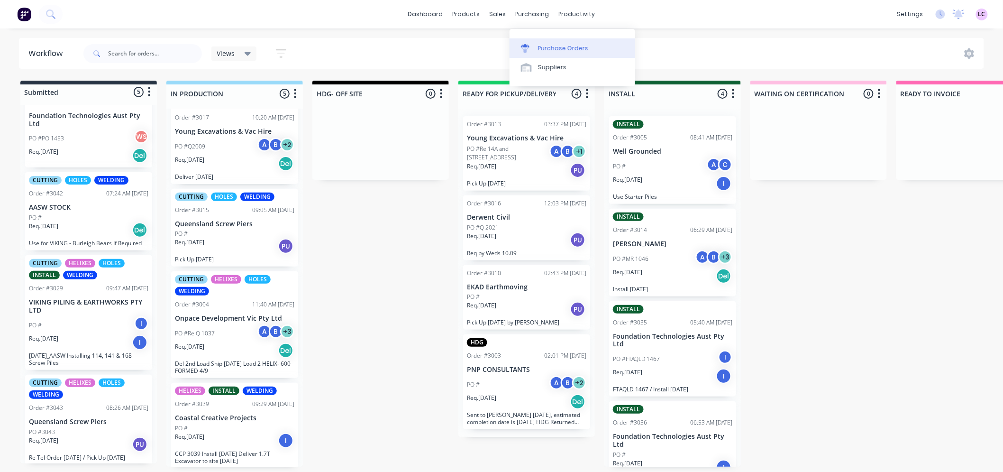
click at [539, 45] on div "Purchase Orders" at bounding box center [563, 48] width 50 height 9
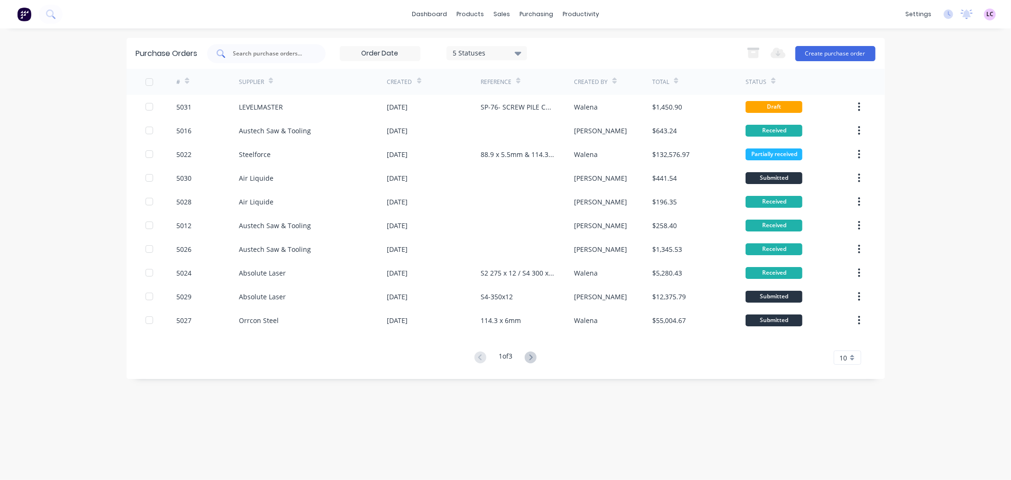
click at [268, 58] on div at bounding box center [266, 53] width 118 height 19
type input "ABSOLUTE"
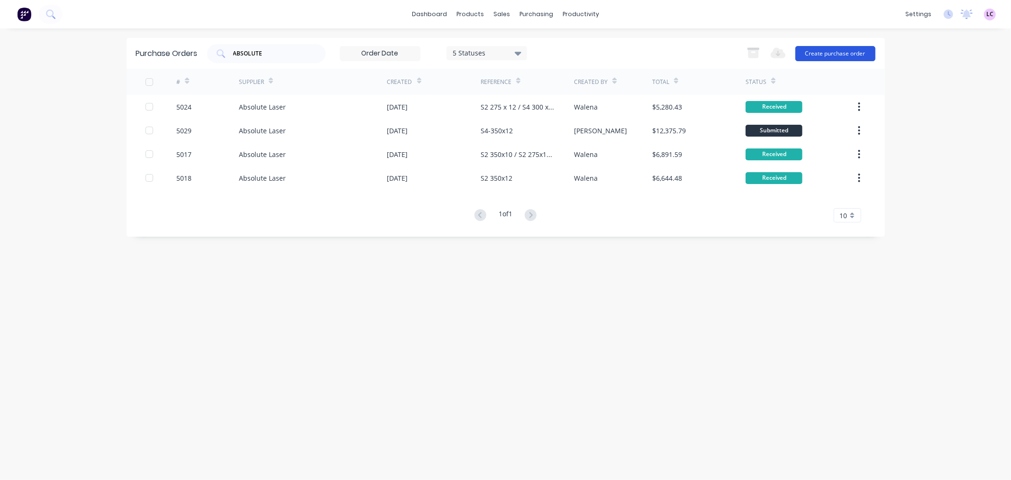
click at [840, 50] on button "Create purchase order" at bounding box center [835, 53] width 80 height 15
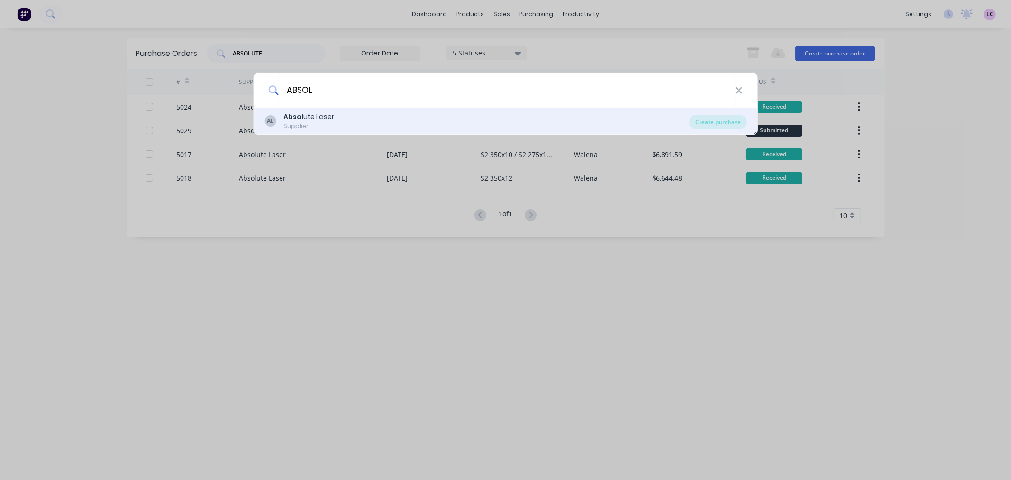
type input "ABSOL"
click at [353, 119] on div "AL Absol ute Laser Supplier" at bounding box center [476, 121] width 425 height 18
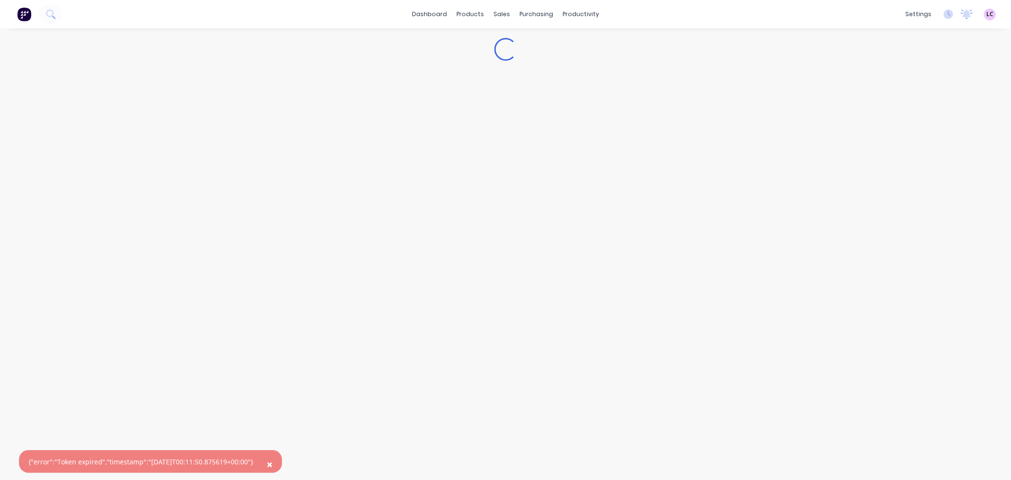
click at [273, 462] on span "×" at bounding box center [270, 463] width 6 height 13
click at [266, 52] on input "ABSOLUTE" at bounding box center [271, 53] width 79 height 9
click at [856, 55] on button "Create purchase order" at bounding box center [835, 53] width 80 height 15
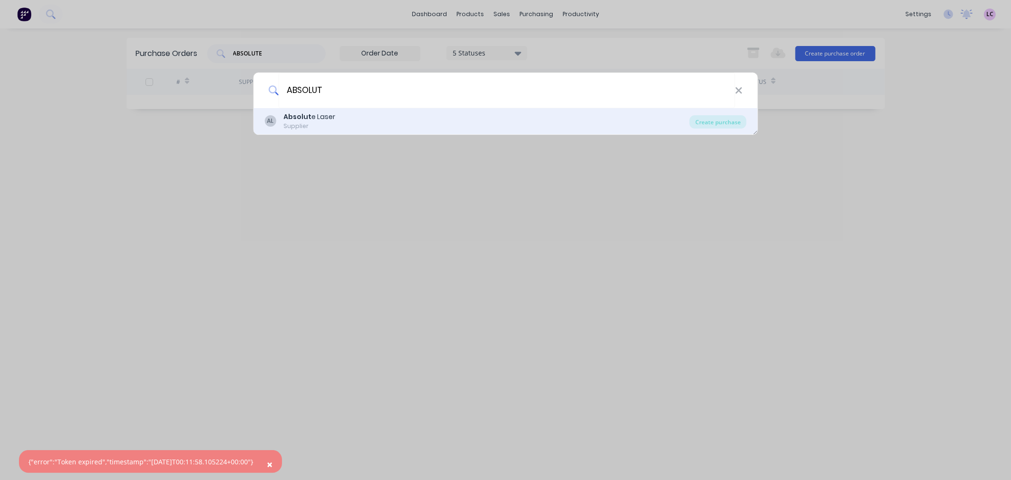
type input "ABSOLUT"
click at [330, 116] on div "Absolut e Laser" at bounding box center [309, 117] width 52 height 10
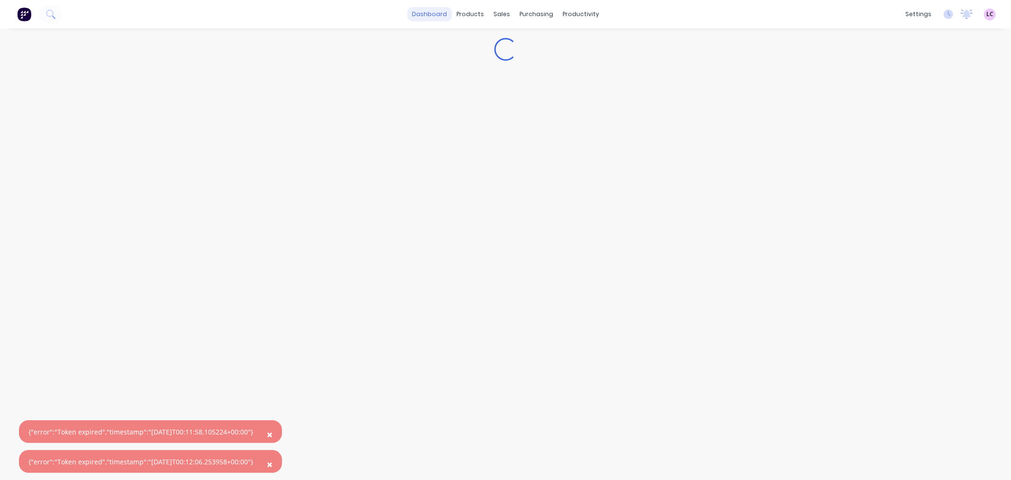
click at [420, 16] on link "dashboard" at bounding box center [429, 14] width 45 height 14
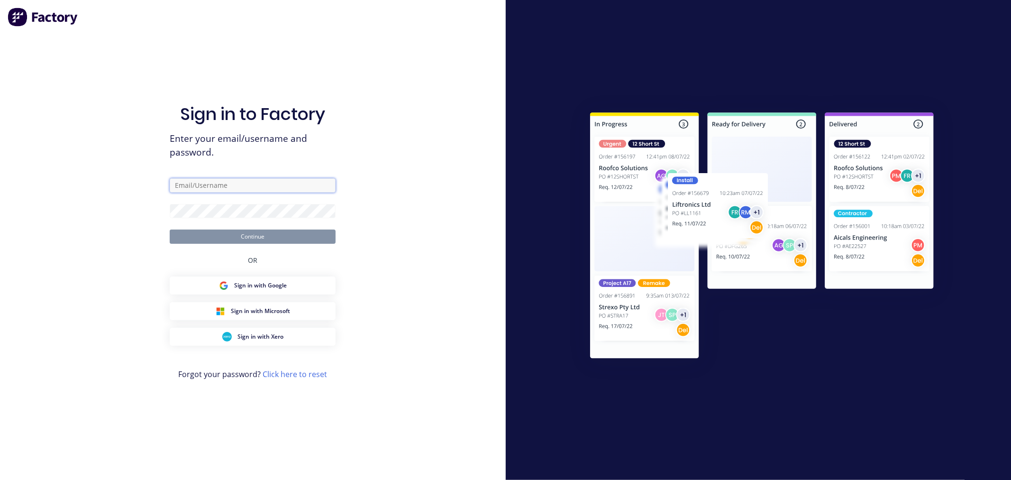
type input "[EMAIL_ADDRESS][DOMAIN_NAME]"
click at [280, 230] on button "Continue" at bounding box center [253, 236] width 166 height 14
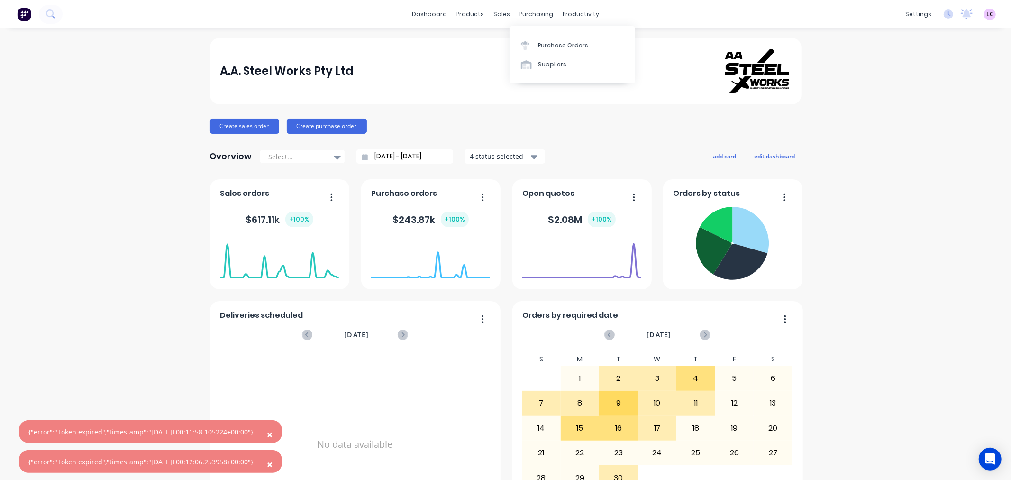
click at [273, 435] on span "×" at bounding box center [270, 434] width 6 height 13
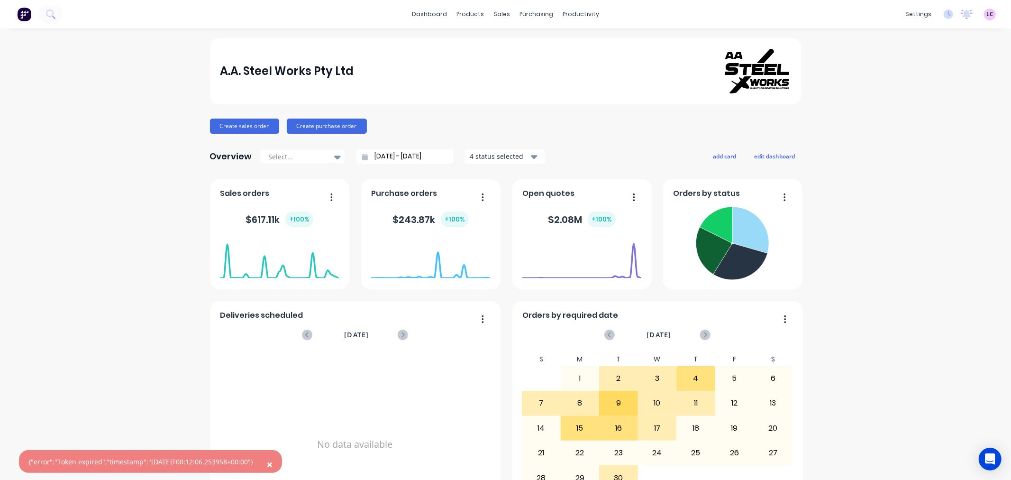
click at [275, 460] on button "×" at bounding box center [269, 464] width 25 height 23
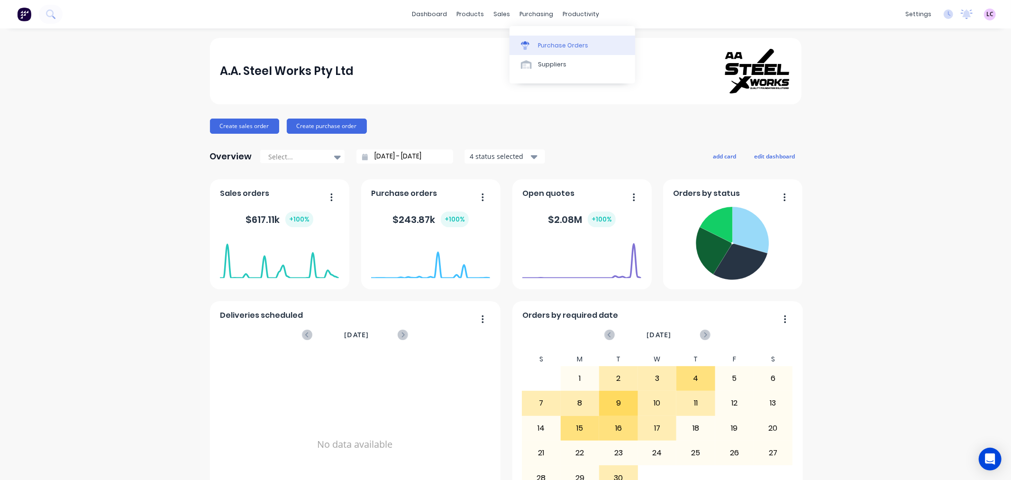
click at [550, 45] on div "Purchase Orders" at bounding box center [563, 45] width 50 height 9
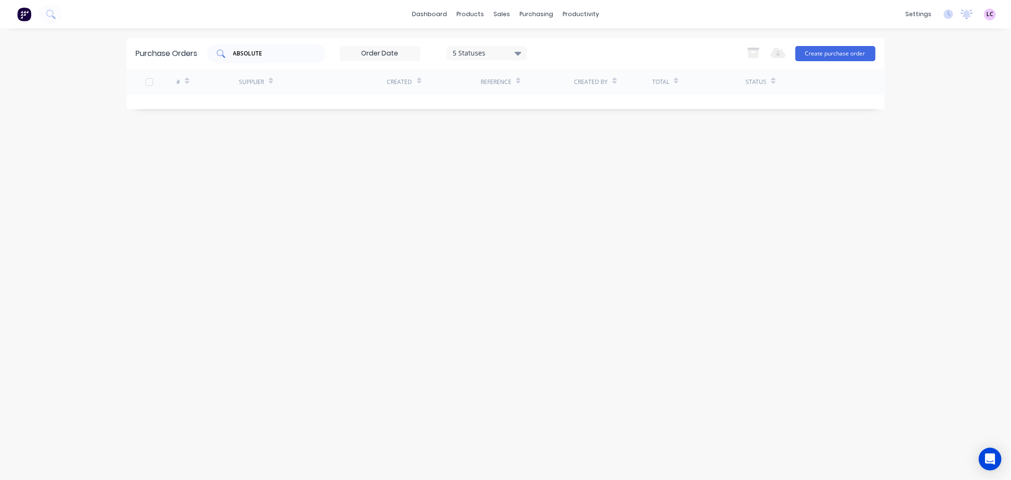
click at [284, 54] on input "ABSOLUTE" at bounding box center [271, 53] width 79 height 9
click at [853, 55] on button "Create purchase order" at bounding box center [835, 53] width 80 height 15
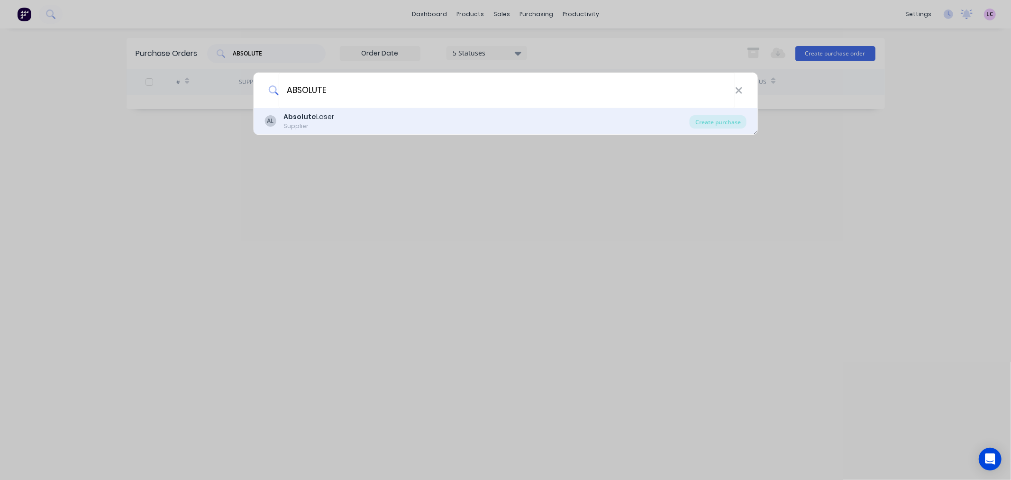
type input "ABSOLUTE"
click at [353, 117] on div "AL Absolute Laser Supplier" at bounding box center [476, 121] width 425 height 18
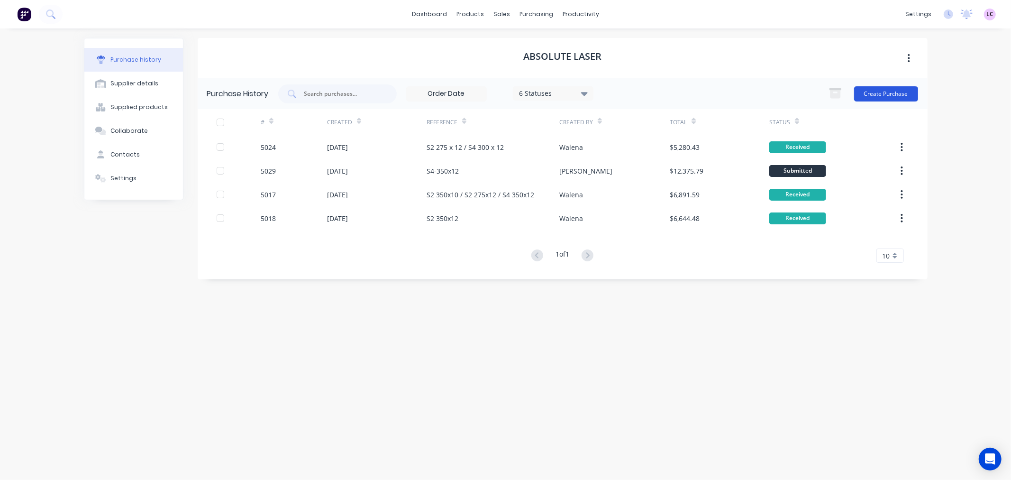
click at [883, 93] on button "Create Purchase" at bounding box center [886, 93] width 64 height 15
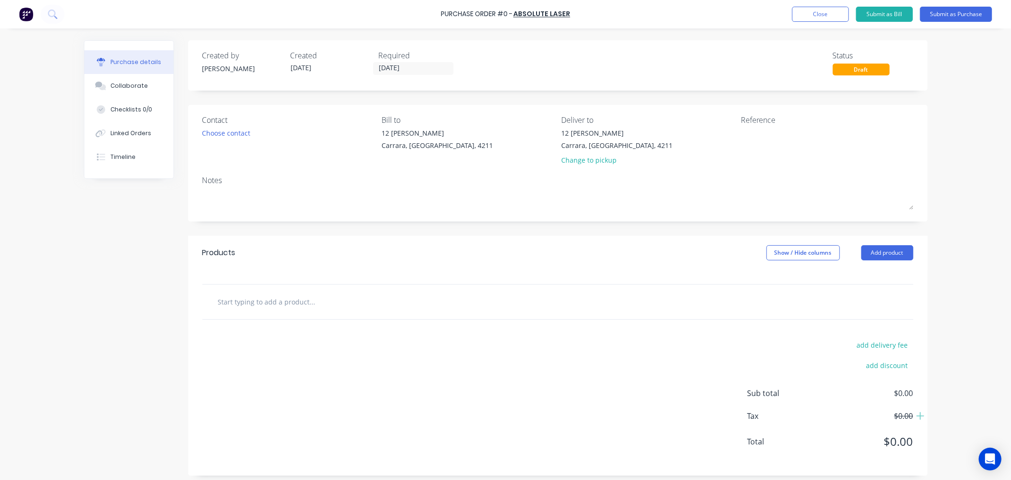
click at [287, 294] on input "text" at bounding box center [313, 301] width 190 height 19
click at [818, 11] on button "Close" at bounding box center [820, 14] width 57 height 15
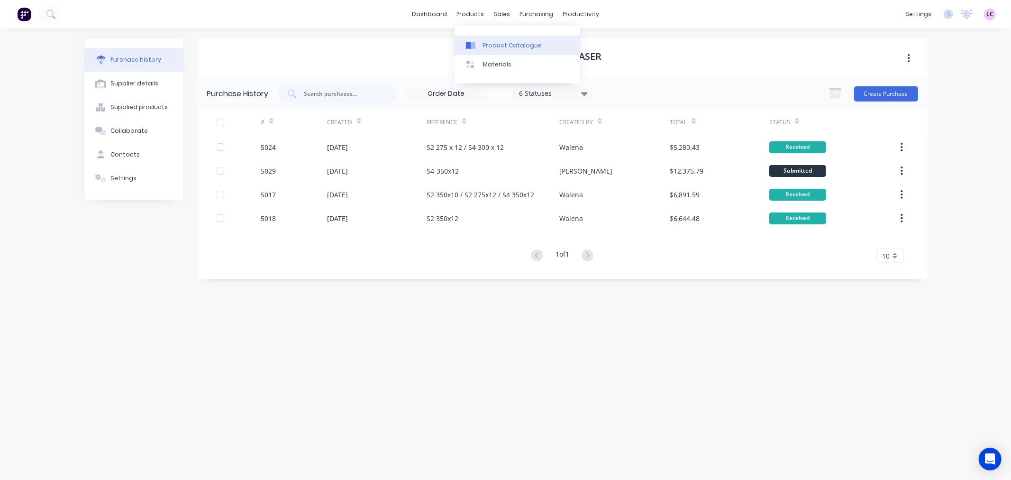
click at [485, 47] on div "Product Catalogue" at bounding box center [512, 45] width 59 height 9
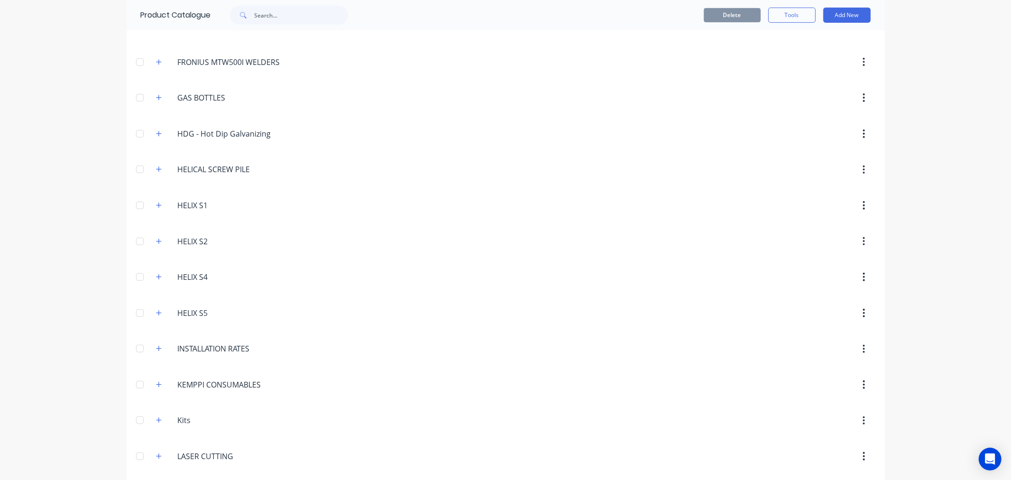
scroll to position [316, 0]
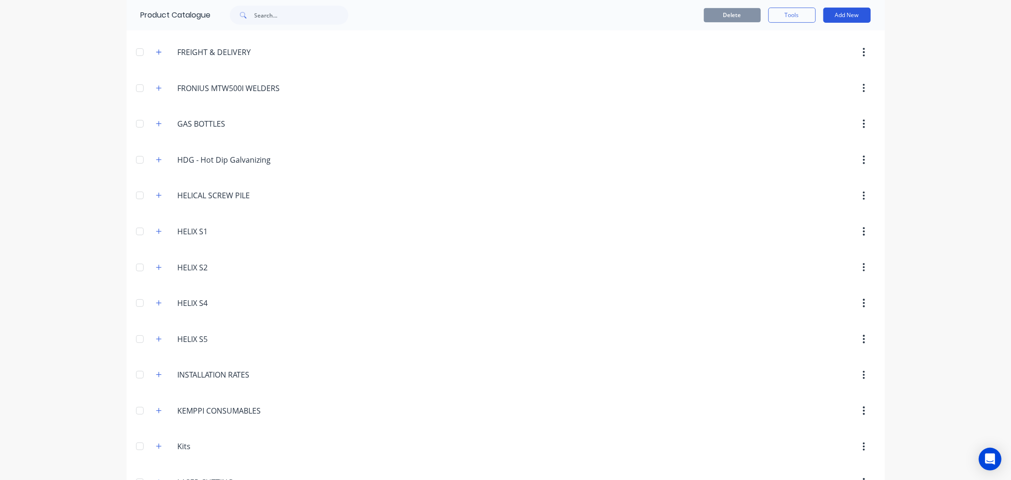
click at [851, 15] on button "Add New" at bounding box center [846, 15] width 47 height 15
click at [819, 40] on div "Category" at bounding box center [825, 40] width 73 height 14
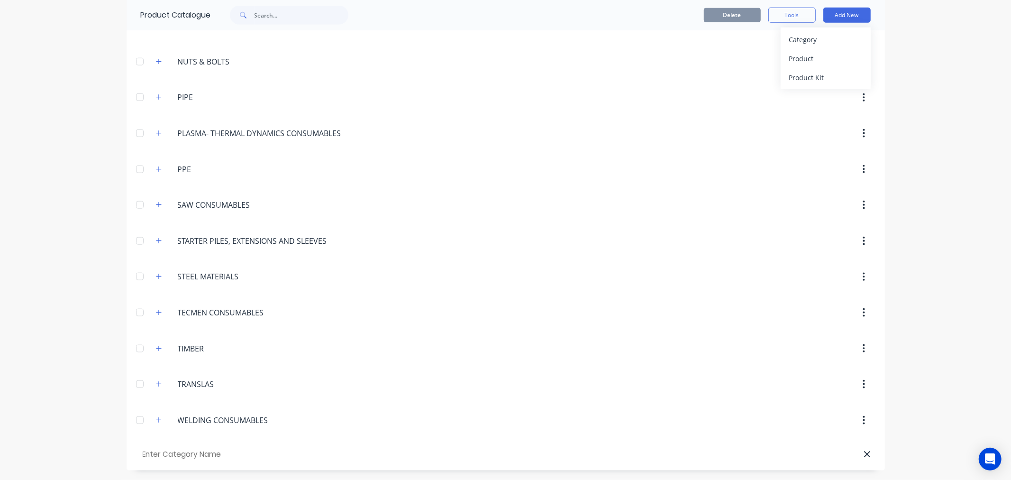
click at [865, 456] on icon at bounding box center [867, 454] width 6 height 6
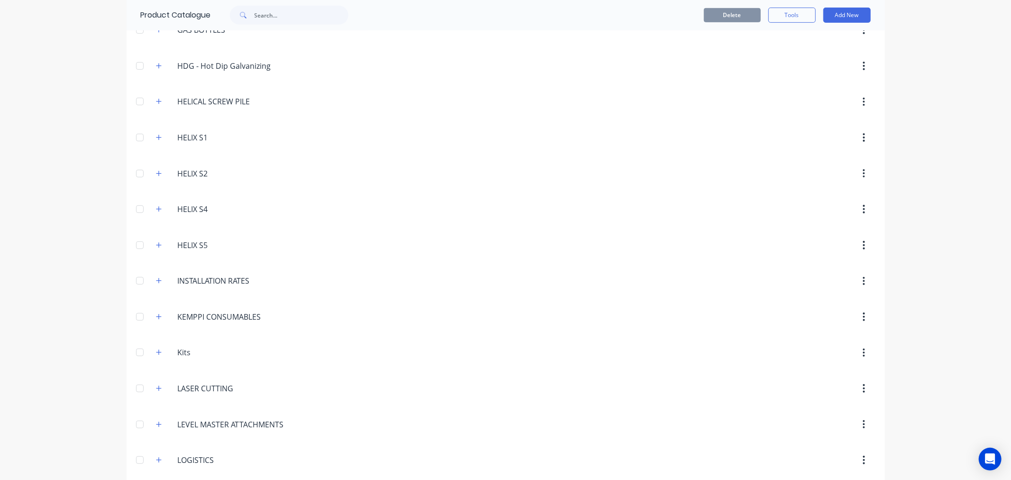
scroll to position [392, 0]
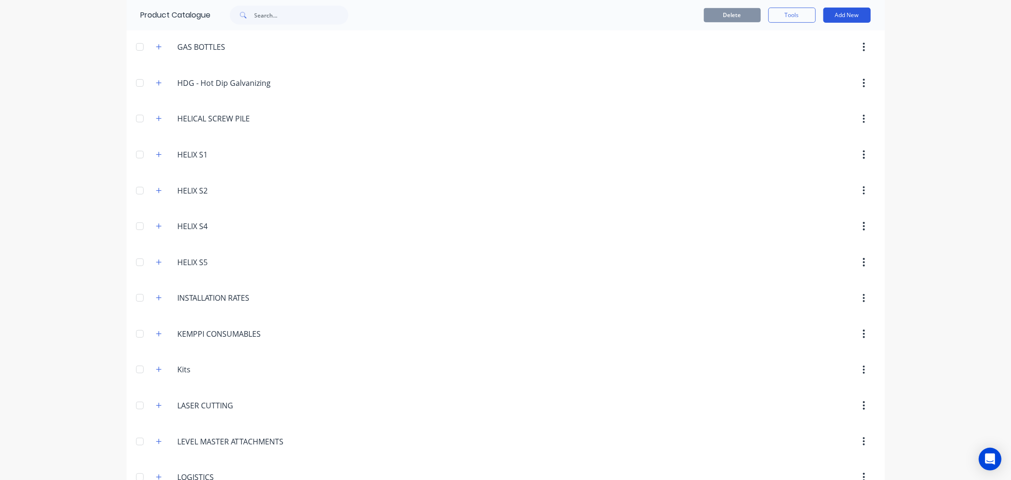
click at [844, 15] on button "Add New" at bounding box center [846, 15] width 47 height 15
click at [810, 36] on div "Category" at bounding box center [825, 40] width 73 height 14
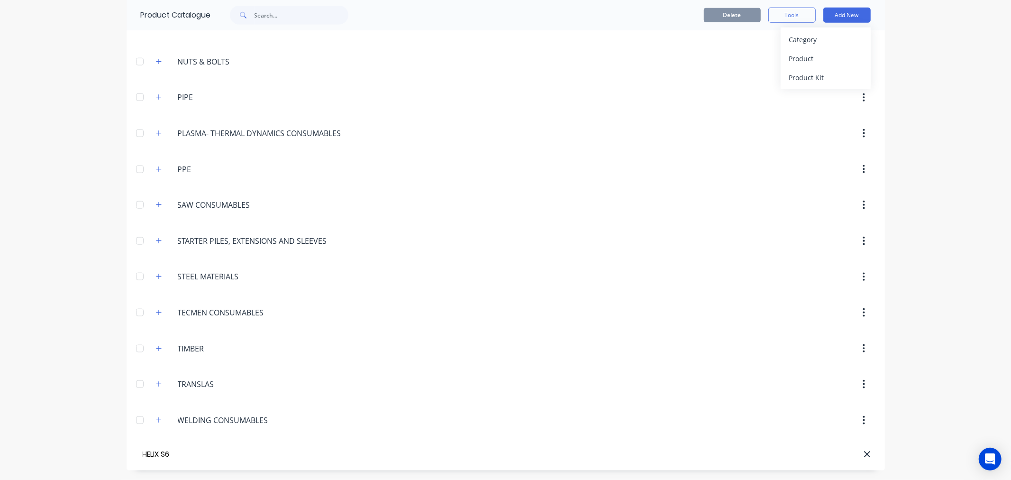
type input "HELIX S6"
click at [799, 45] on div "Category" at bounding box center [825, 40] width 73 height 14
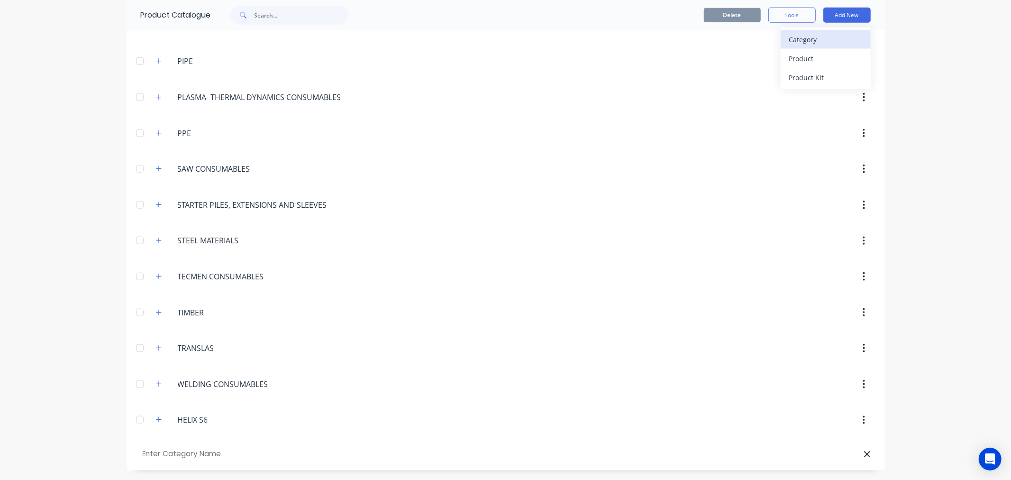
click at [816, 41] on div "Category" at bounding box center [825, 40] width 73 height 14
type input "HELIX S7"
drag, startPoint x: 736, startPoint y: 457, endPoint x: 740, endPoint y: 433, distance: 24.5
click at [970, 344] on div "dashboard products sales purchasing productivity dashboard products Product Cat…" at bounding box center [505, 240] width 1011 height 480
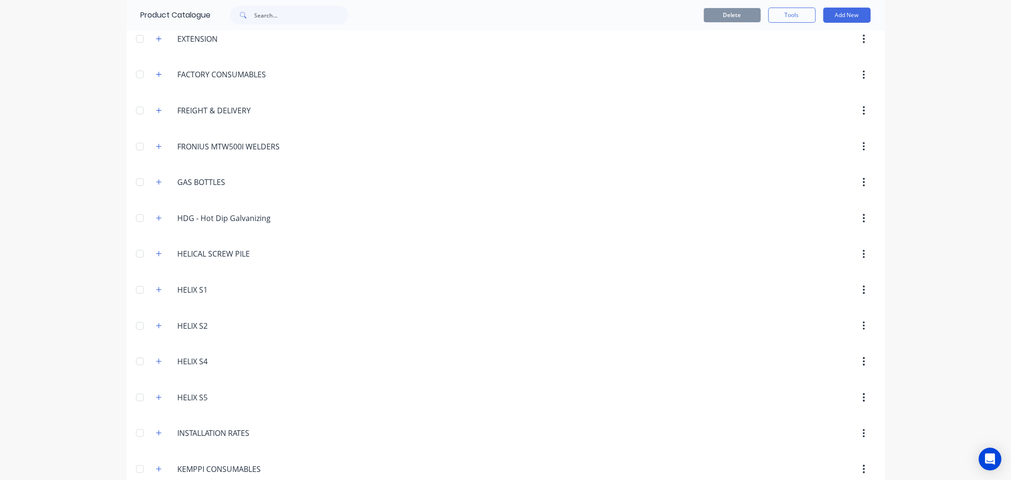
scroll to position [92, 0]
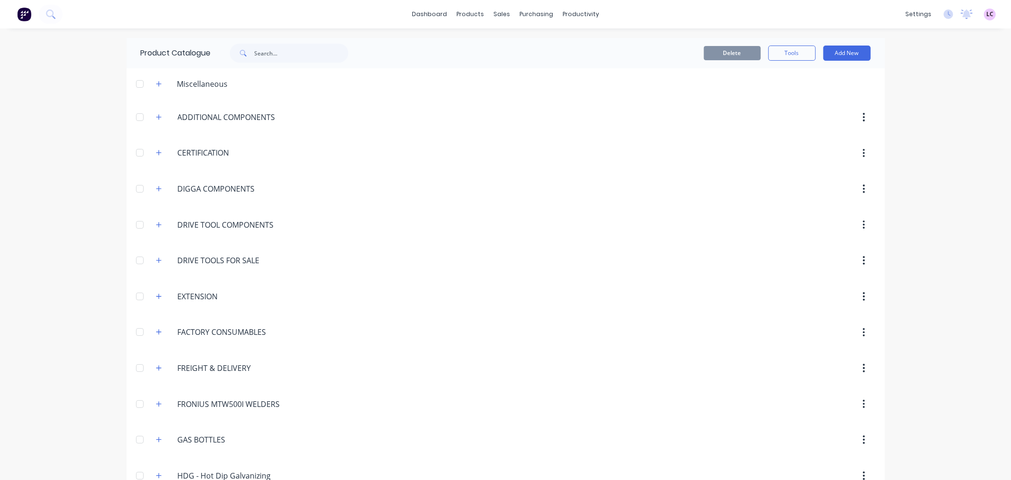
scroll to position [368, 0]
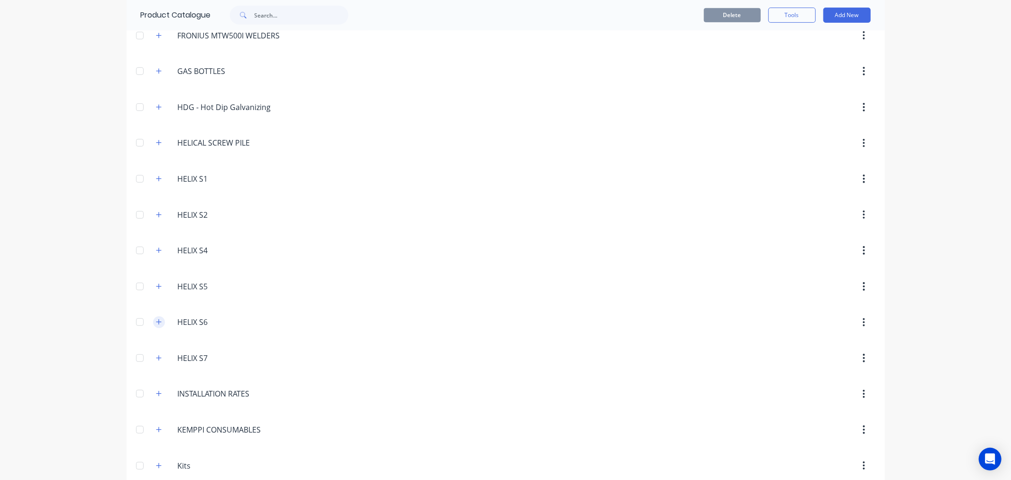
click at [156, 321] on icon "button" at bounding box center [159, 321] width 6 height 7
click at [833, 16] on button "Add New" at bounding box center [846, 15] width 47 height 15
click at [809, 64] on div "Product" at bounding box center [825, 59] width 73 height 14
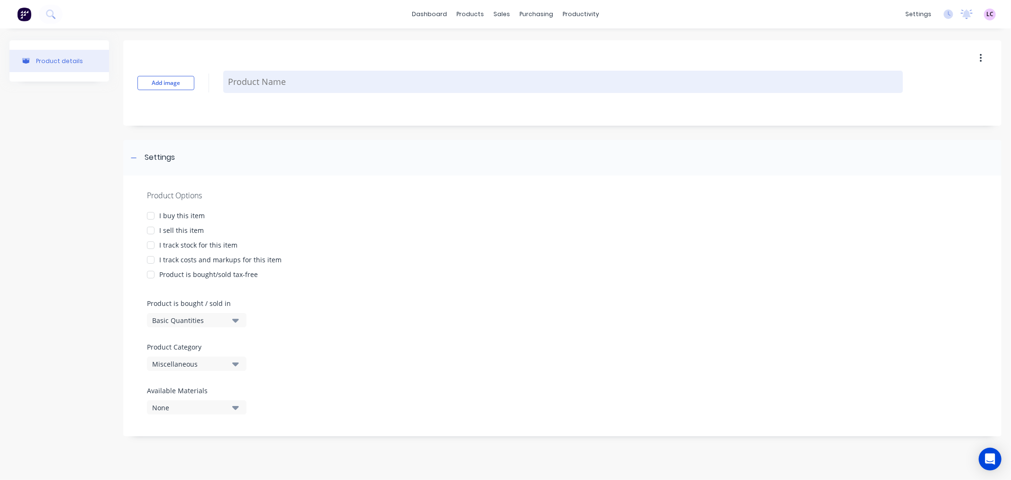
click at [282, 84] on textarea at bounding box center [563, 82] width 680 height 22
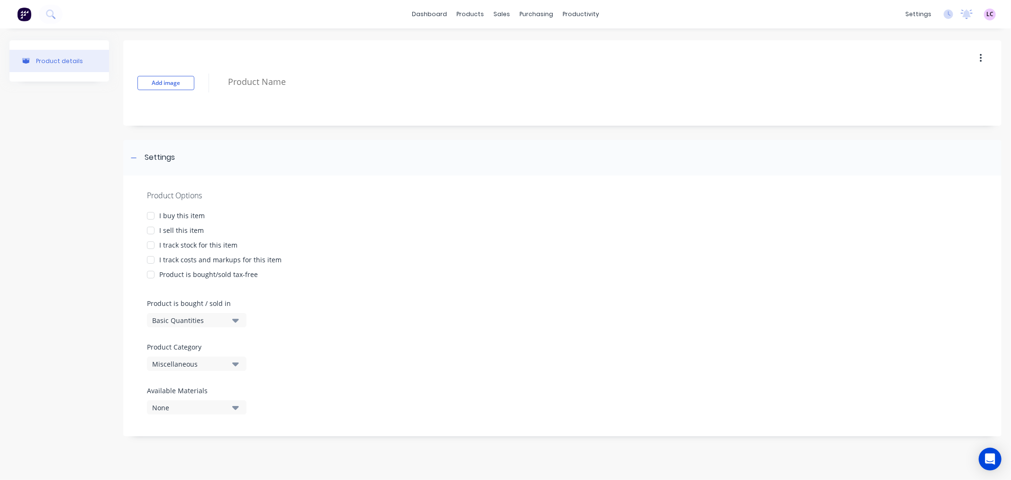
type textarea "x"
type textarea "H"
type textarea "x"
type textarea "HE"
type textarea "x"
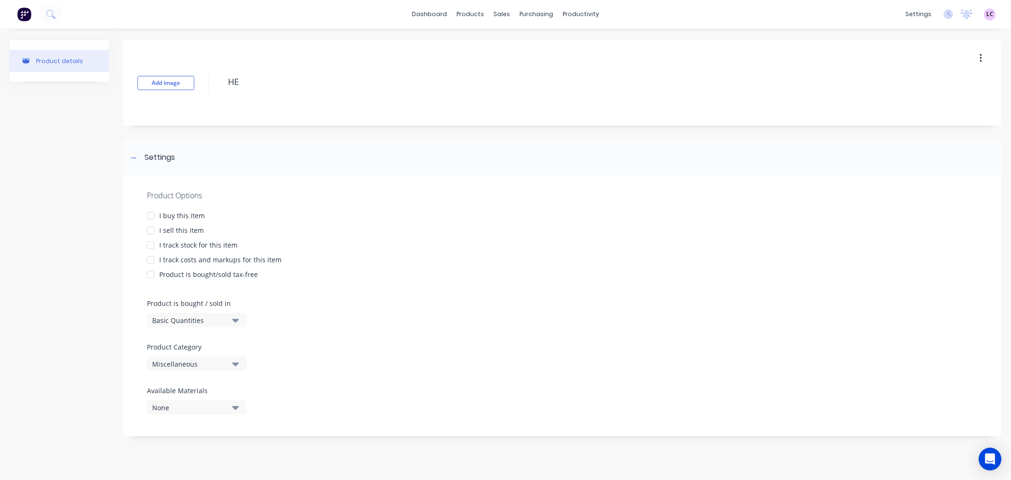
type textarea "H"
type textarea "x"
type textarea "H"
type textarea "x"
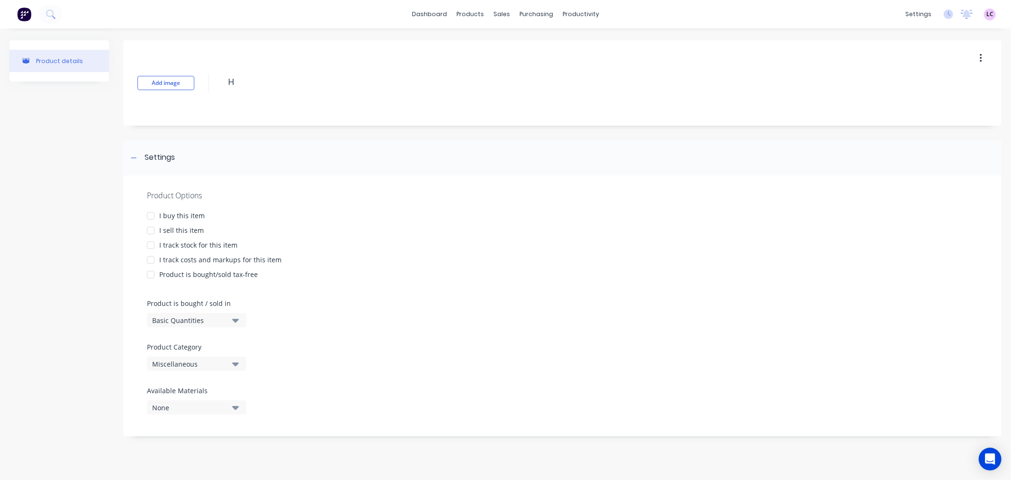
type textarea "HE"
type textarea "x"
type textarea "HEL"
type textarea "x"
type textarea "HELI"
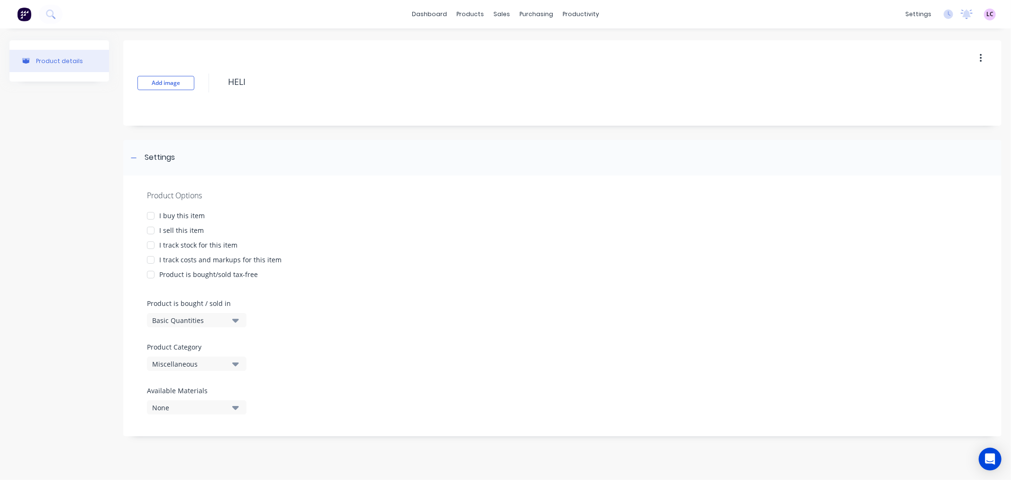
type textarea "x"
type textarea "HEL"
type textarea "x"
type textarea "HE"
type textarea "x"
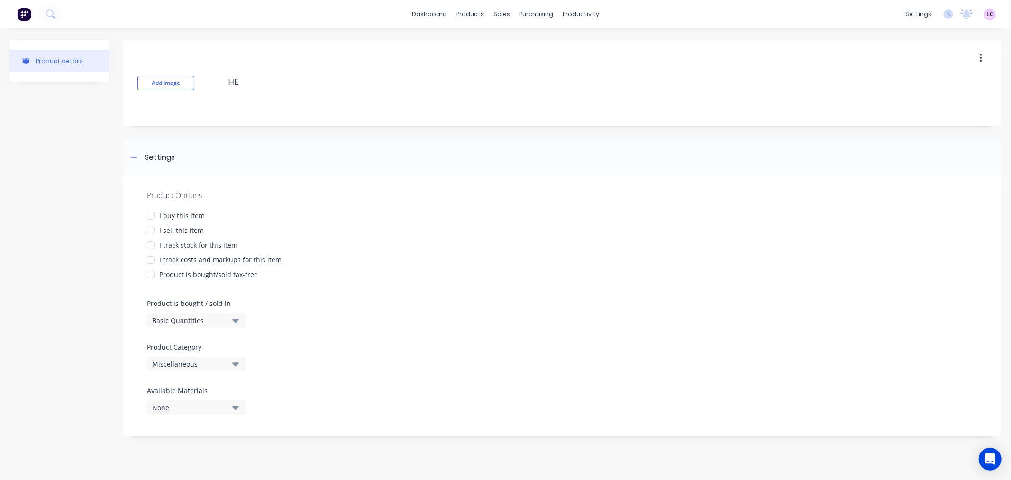
type textarea "H"
type textarea "x"
type textarea "h"
type textarea "x"
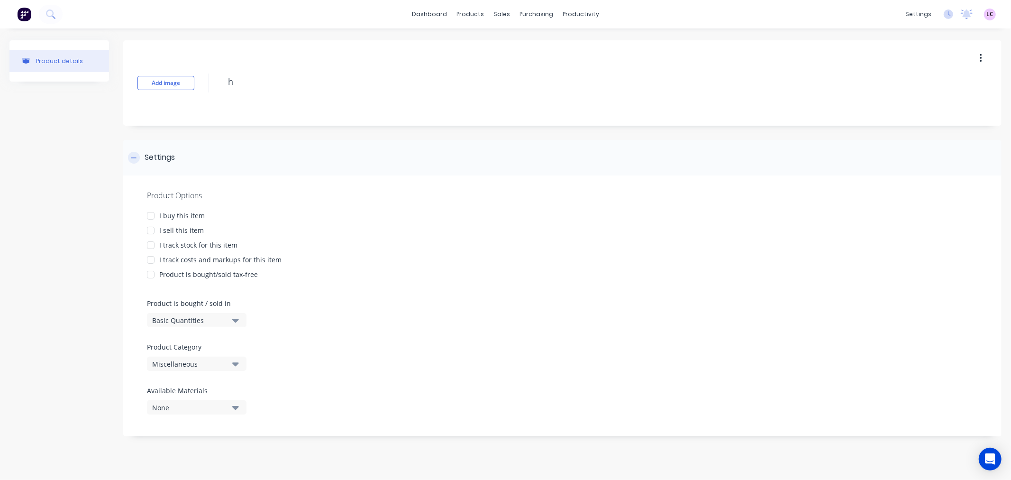
type textarea "hW"
type textarea "x"
type textarea "h"
type textarea "x"
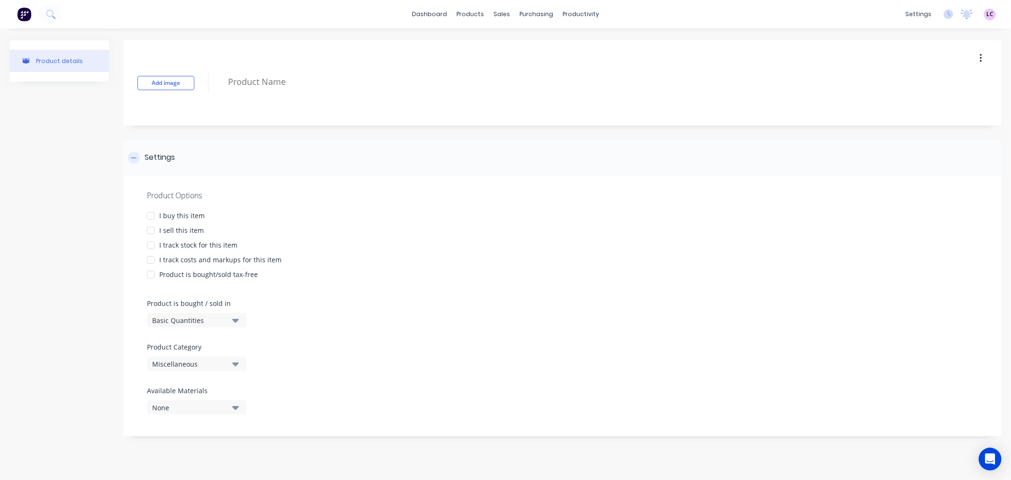
type textarea "H"
type textarea "x"
type textarea "He"
type textarea "x"
type textarea "Heli"
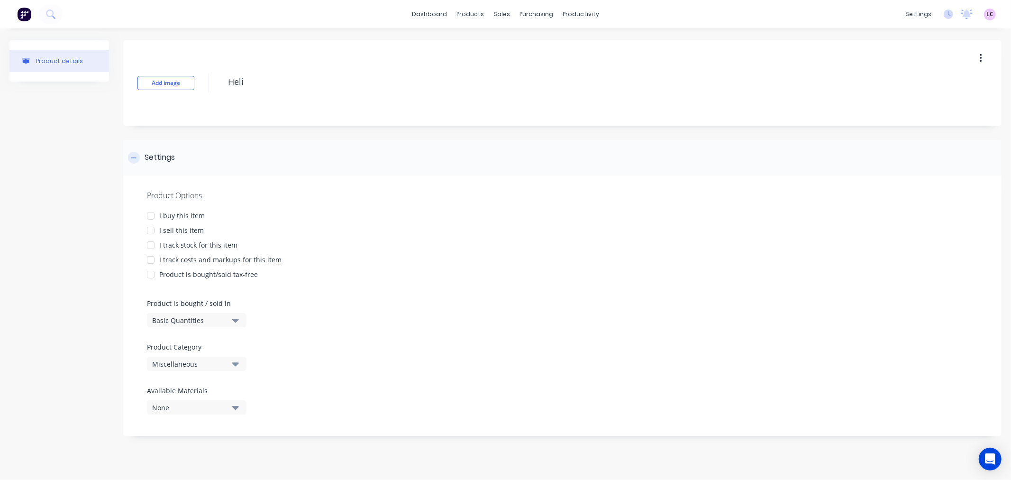
type textarea "x"
type textarea "Helix"
type textarea "x"
type textarea "Helix S"
type textarea "x"
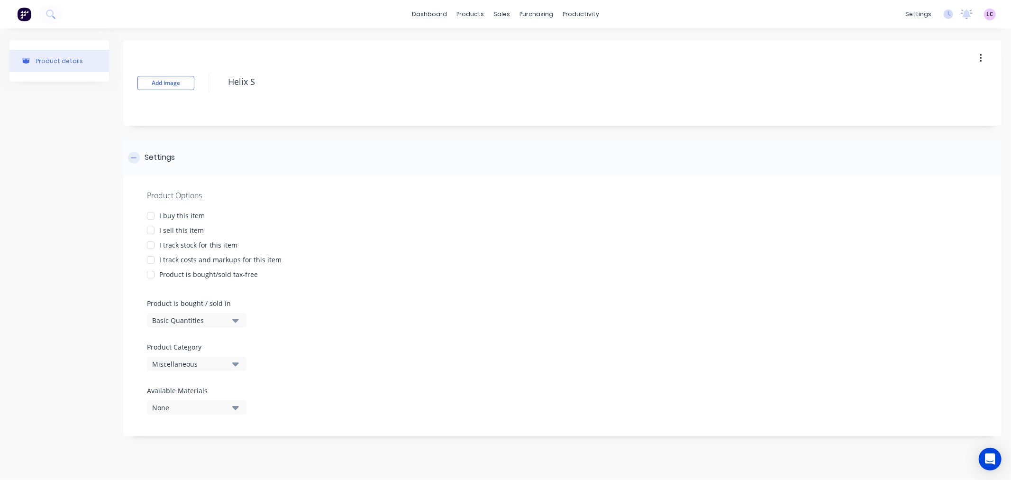
type textarea "Helix S6"
click at [149, 215] on div at bounding box center [150, 215] width 19 height 19
type textarea "x"
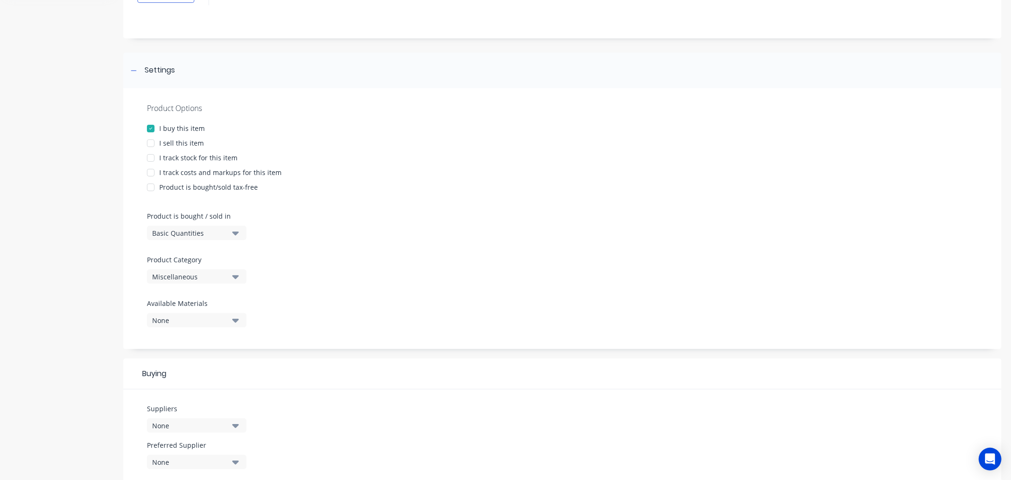
scroll to position [105, 0]
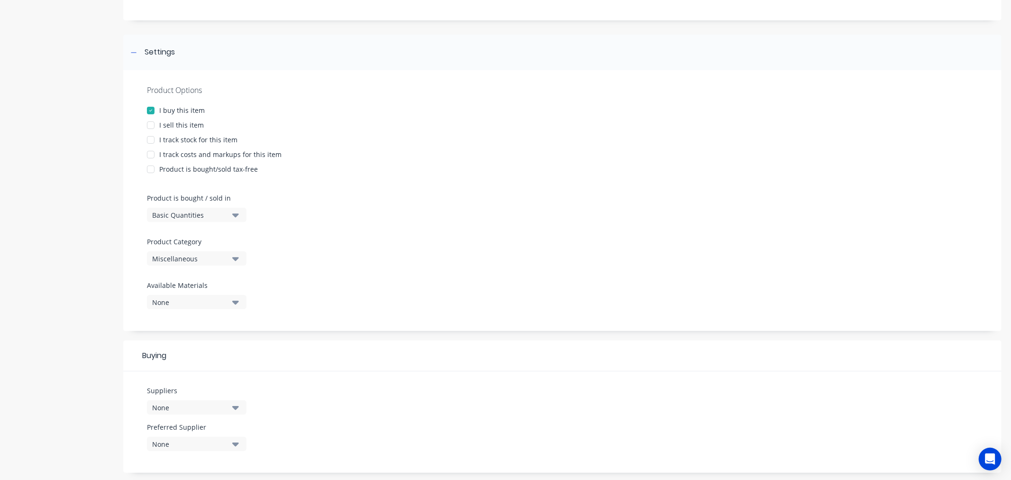
type textarea "Helix S6"
type textarea "x"
type textarea "Helix S6"
click at [197, 212] on div "Basic Quantities" at bounding box center [190, 215] width 76 height 10
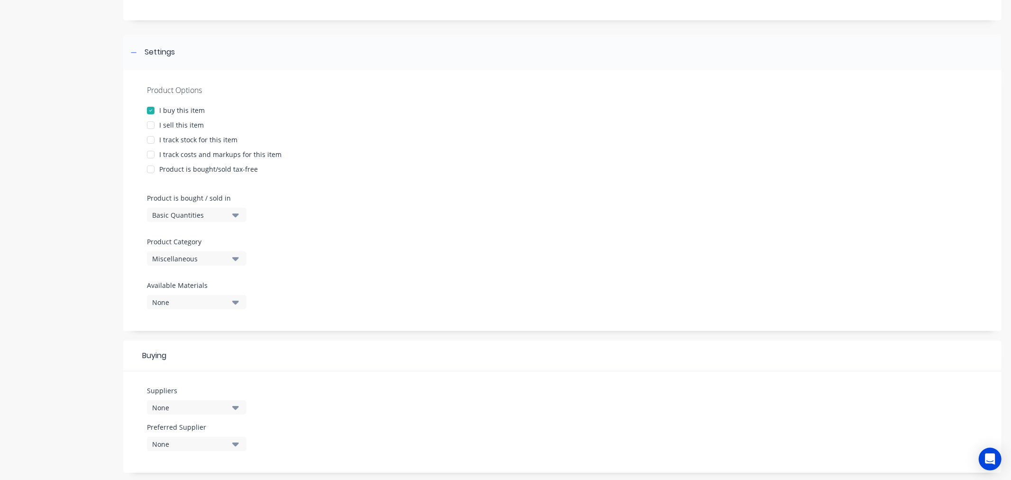
click at [210, 254] on div "Miscellaneous" at bounding box center [190, 259] width 76 height 10
click at [212, 284] on Category "text" at bounding box center [224, 286] width 100 height 19
type Category "helix"
click at [201, 385] on div "HELIX S6" at bounding box center [218, 386] width 142 height 19
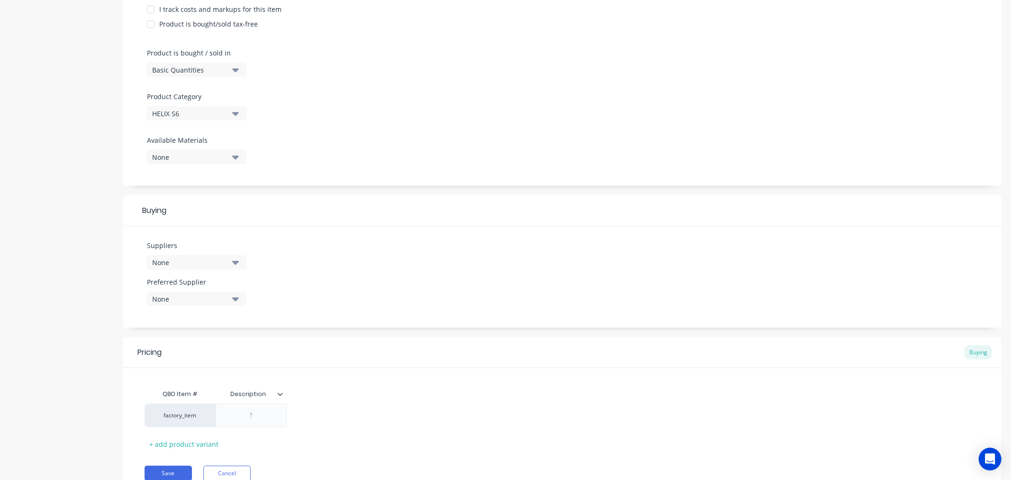
scroll to position [263, 0]
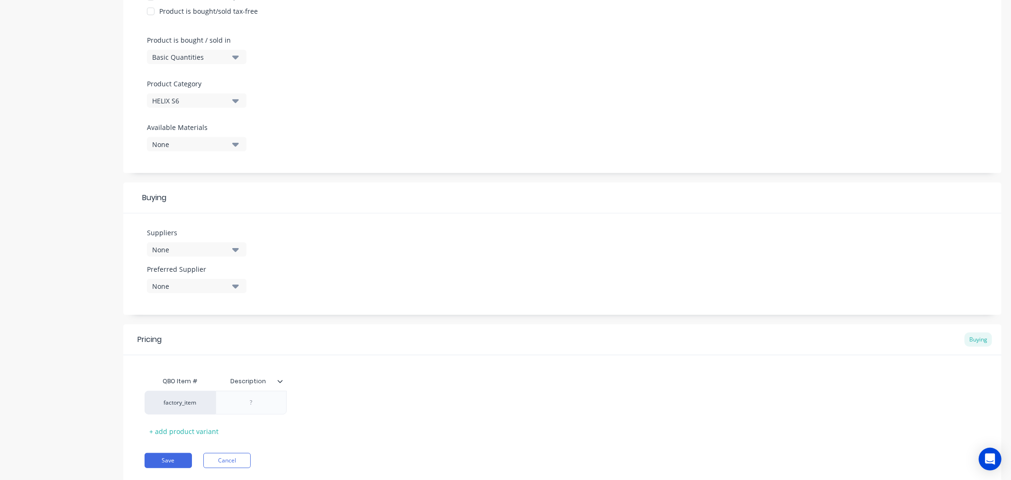
click at [226, 243] on button "None" at bounding box center [197, 249] width 100 height 14
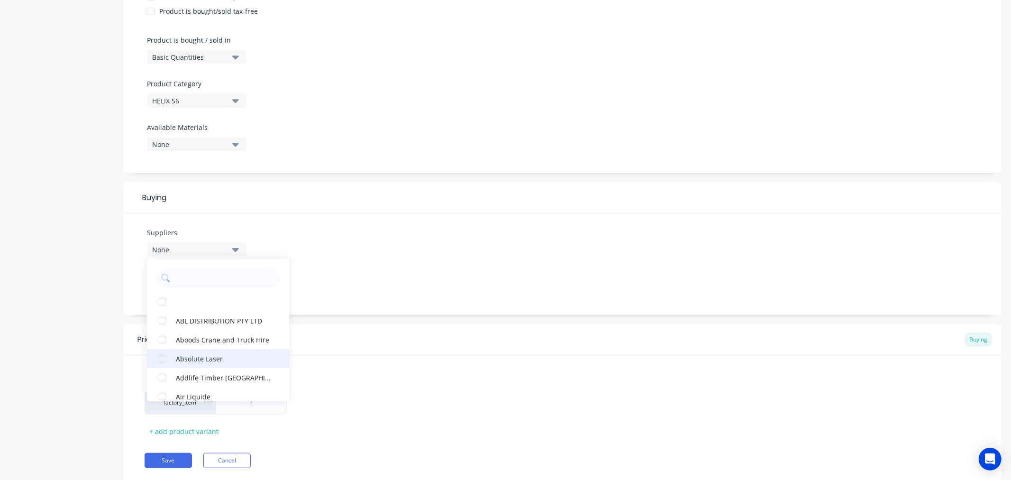
click at [215, 356] on div "Absolute Laser" at bounding box center [223, 358] width 95 height 10
type textarea "x"
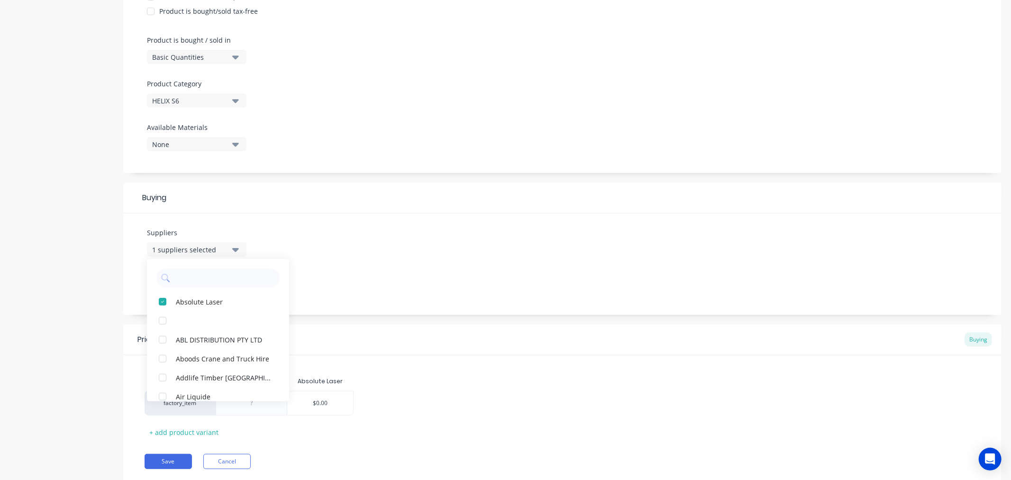
click at [67, 338] on div "Product details" at bounding box center [59, 137] width 100 height 720
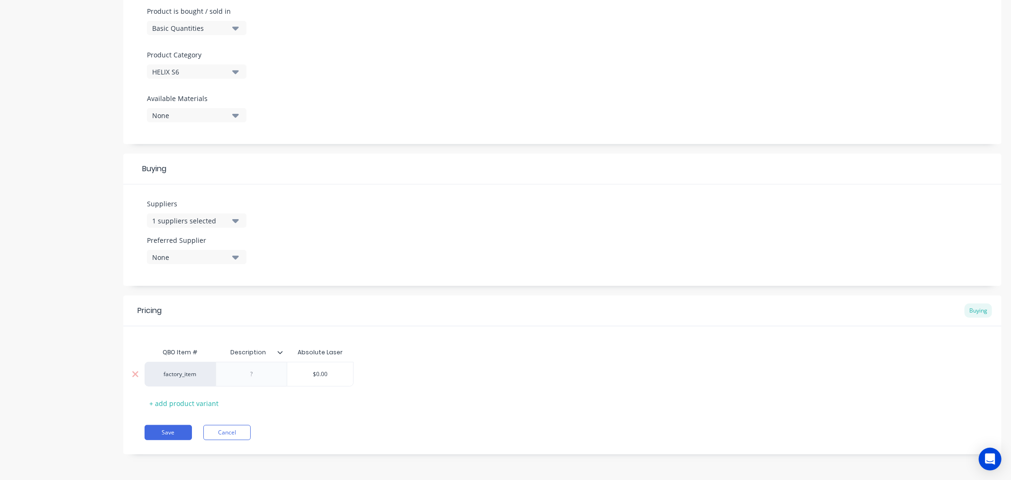
click at [187, 372] on div "factory_item" at bounding box center [180, 374] width 52 height 9
type input "s"
click at [72, 355] on div "Product details" at bounding box center [59, 108] width 100 height 720
click at [190, 376] on div "factory_item" at bounding box center [180, 374] width 52 height 9
drag, startPoint x: 198, startPoint y: 374, endPoint x: 146, endPoint y: 373, distance: 52.2
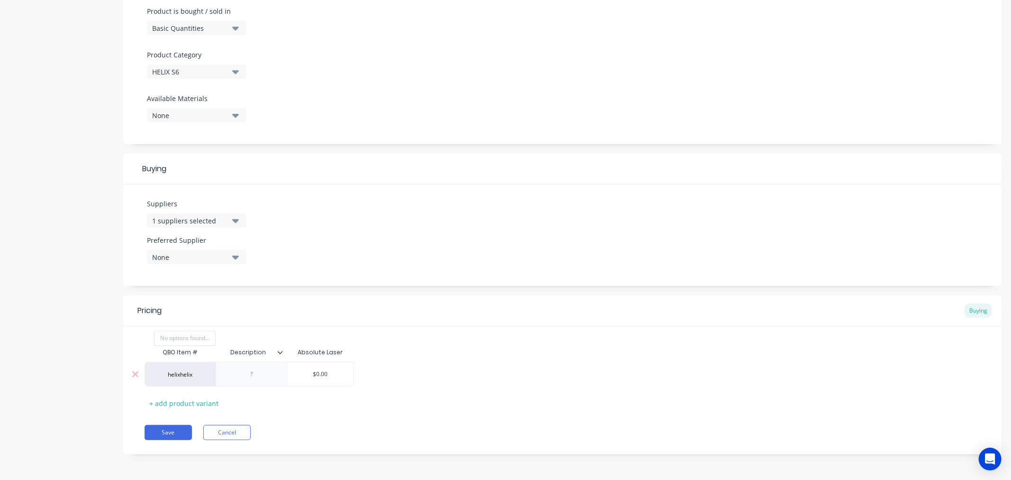
click at [146, 373] on div "factory_item helixhelix No options found..." at bounding box center [180, 374] width 71 height 25
click at [199, 375] on div "factory_item" at bounding box center [180, 374] width 52 height 9
click at [655, 420] on div "Pricing Buying QBO Item # Description Absolute Laser factory_item heli 114 x 6m…" at bounding box center [562, 374] width 878 height 159
click at [174, 375] on div "factory_item" at bounding box center [180, 374] width 52 height 9
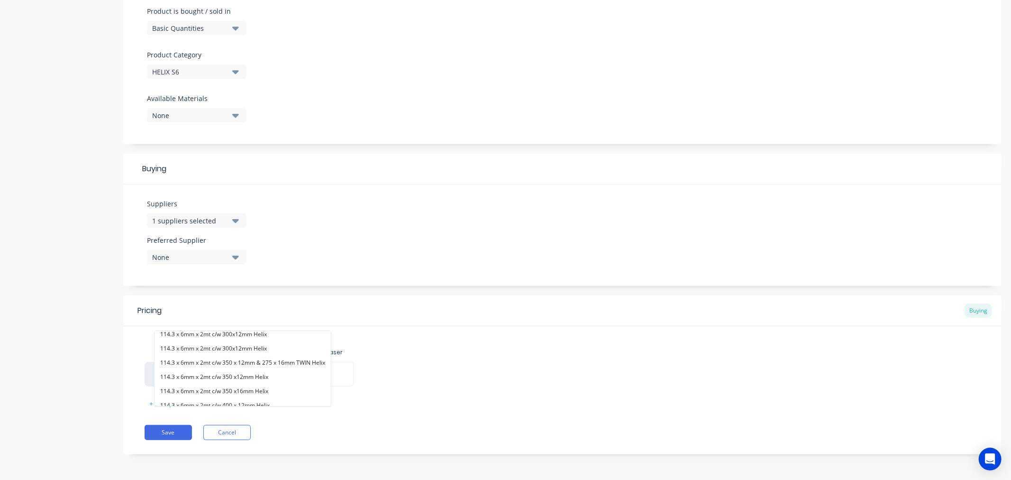
click at [72, 373] on div "Product details" at bounding box center [59, 108] width 100 height 720
click at [191, 372] on div "factory_item" at bounding box center [180, 374] width 52 height 9
type input "h"
click at [57, 351] on div "Product details" at bounding box center [59, 108] width 100 height 720
click at [175, 375] on div "factory_item" at bounding box center [180, 374] width 52 height 9
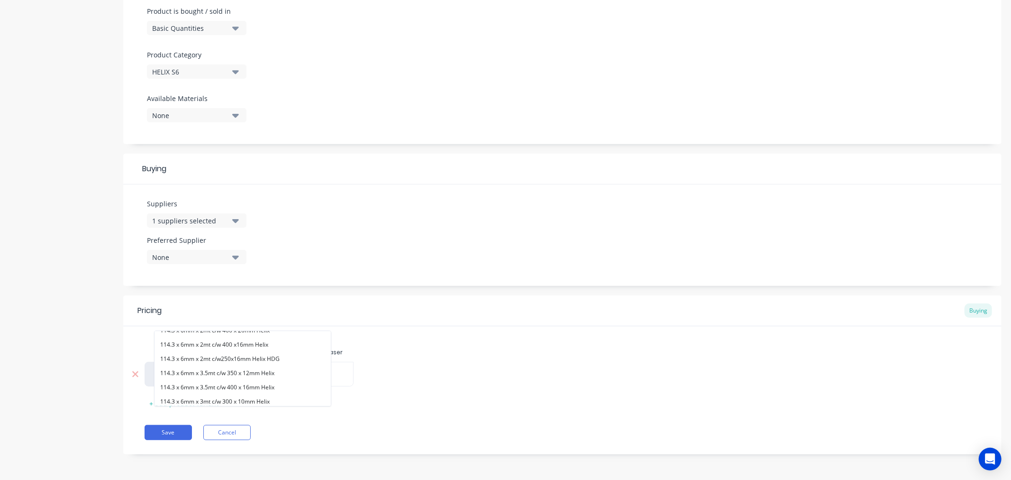
scroll to position [422, 0]
click at [209, 392] on button "See more..." at bounding box center [243, 399] width 176 height 14
click at [67, 382] on div "Product details" at bounding box center [59, 108] width 100 height 720
click at [192, 377] on div "factory_item" at bounding box center [180, 374] width 52 height 9
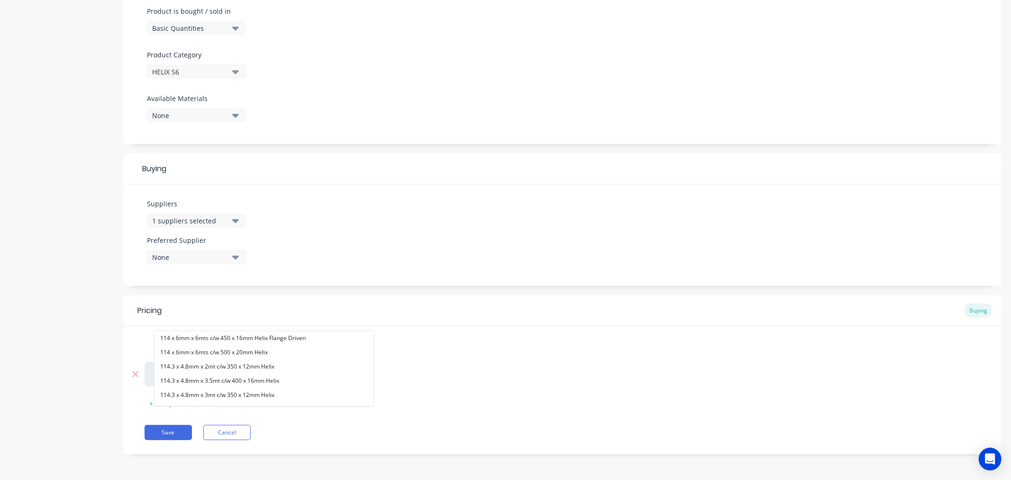
click at [152, 373] on div "factory_item helix 114 x 6mm x 6mts c/w 450 x 16mm Helix Flange Driven 114 x 6m…" at bounding box center [180, 374] width 71 height 25
click at [186, 373] on div "factory_item" at bounding box center [180, 374] width 52 height 9
type input "aasw-s"
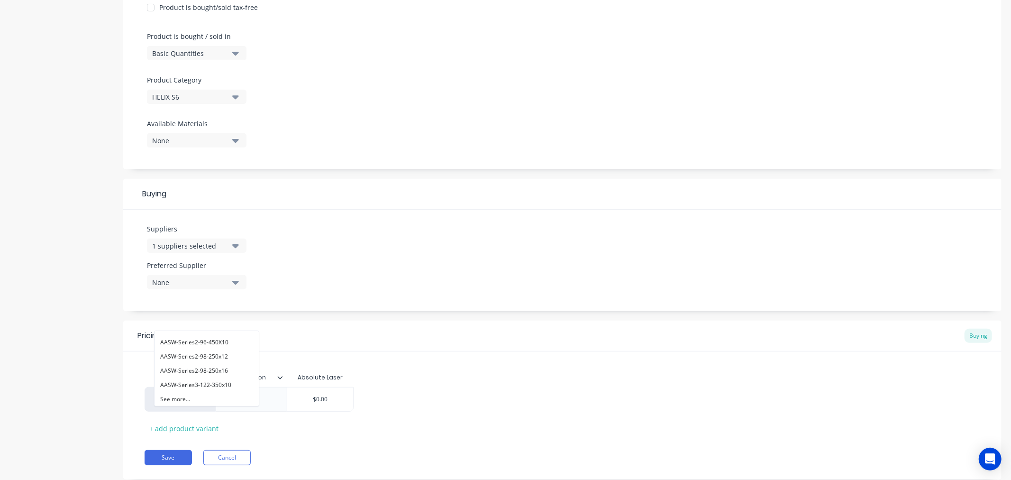
scroll to position [292, 0]
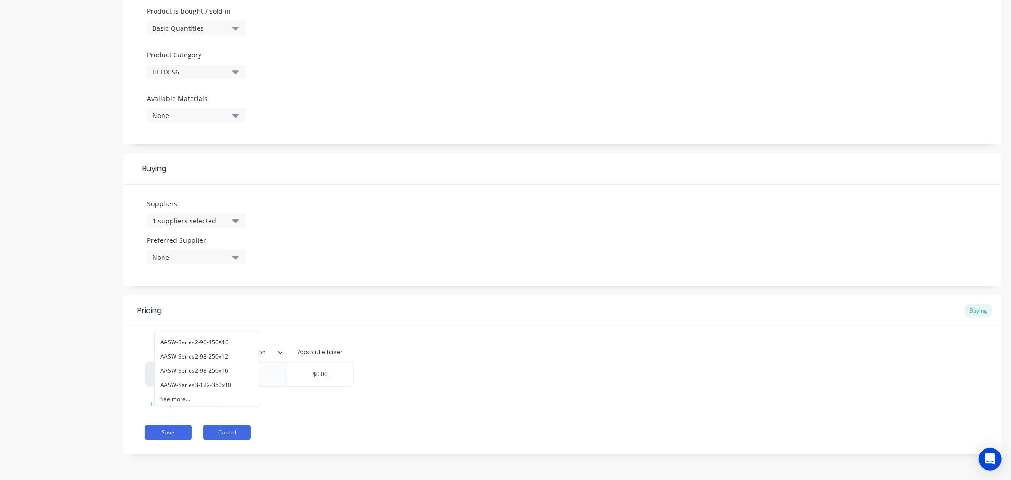
click at [231, 433] on button "Cancel" at bounding box center [226, 432] width 47 height 15
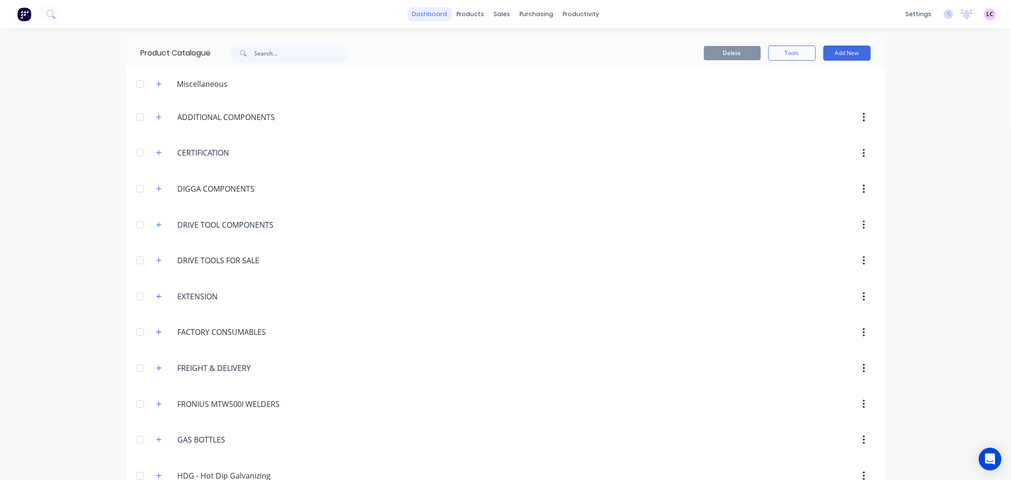
click at [422, 20] on link "dashboard" at bounding box center [429, 14] width 45 height 14
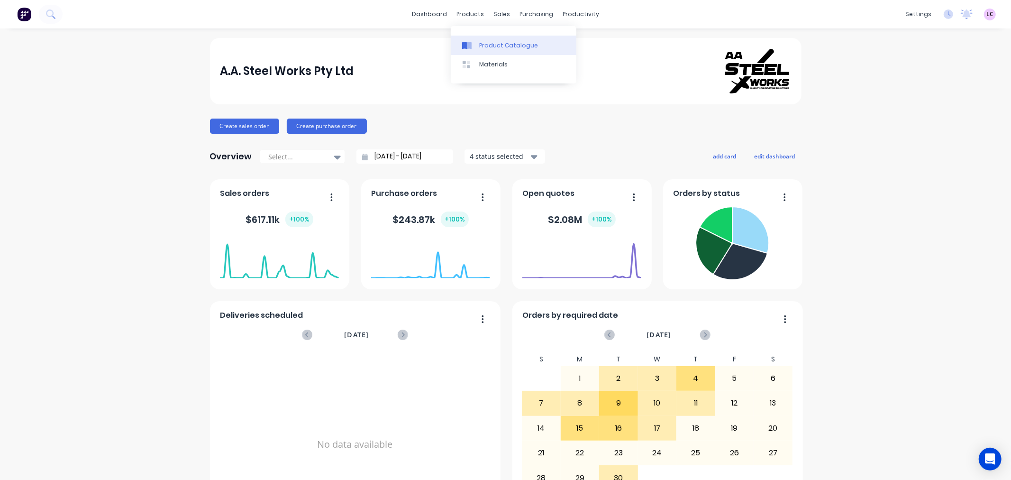
click at [488, 47] on div "Product Catalogue" at bounding box center [508, 45] width 59 height 9
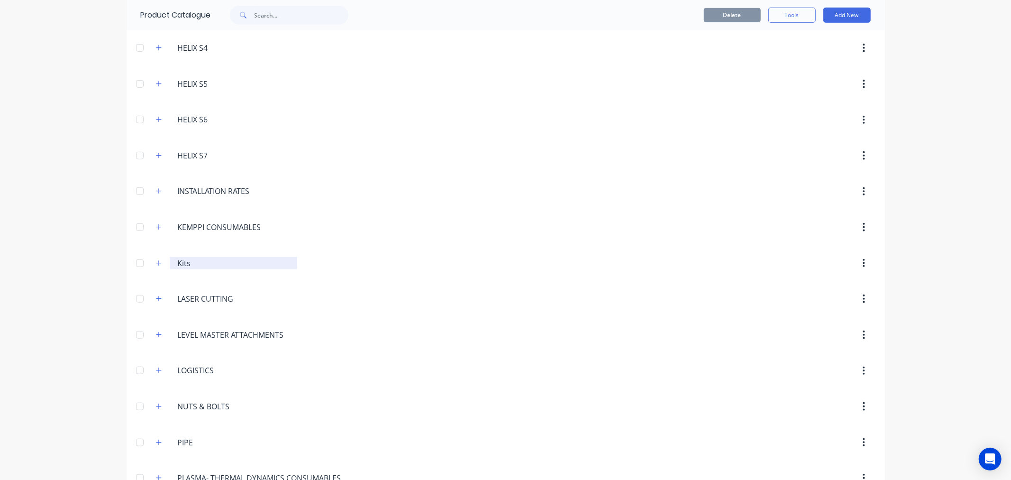
scroll to position [570, 0]
click at [156, 88] on icon "button" at bounding box center [159, 84] width 6 height 7
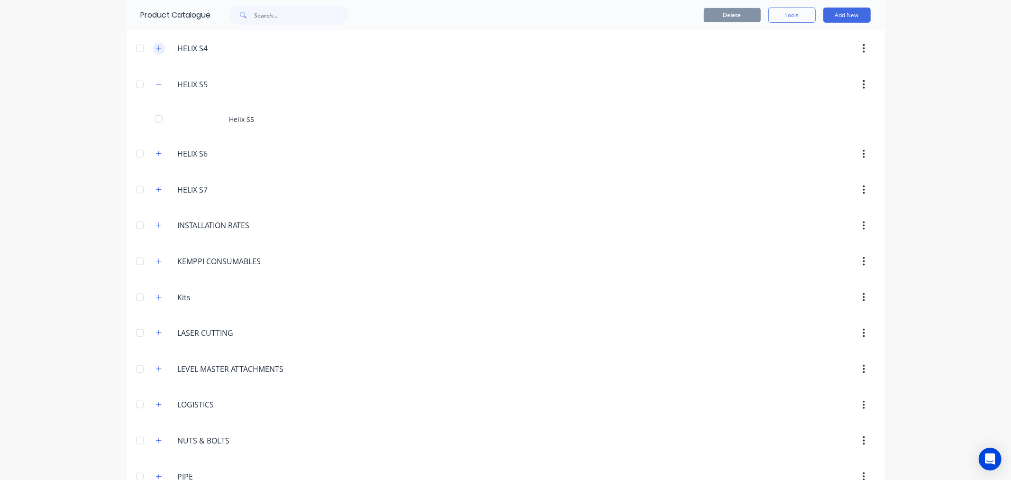
click at [156, 49] on icon "button" at bounding box center [158, 47] width 5 height 5
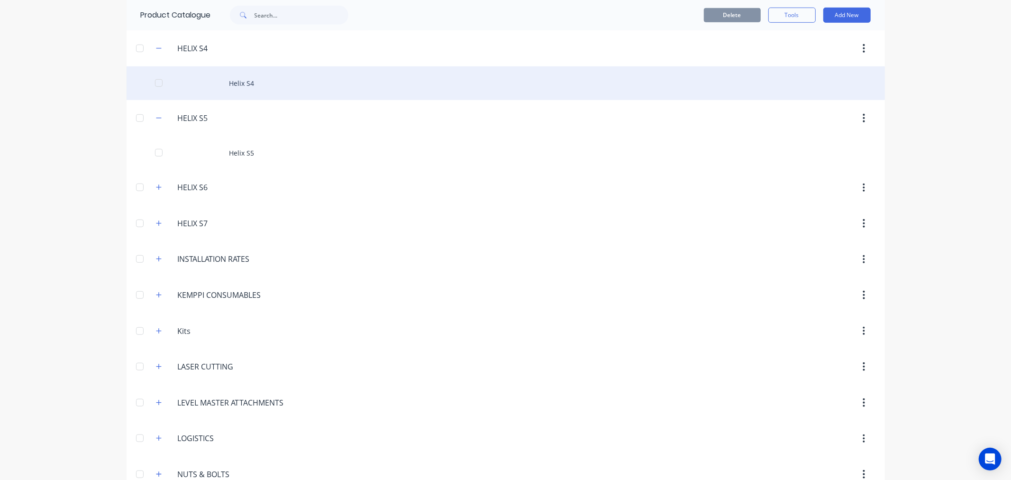
click at [242, 86] on div "Helix S4" at bounding box center [506, 83] width 758 height 34
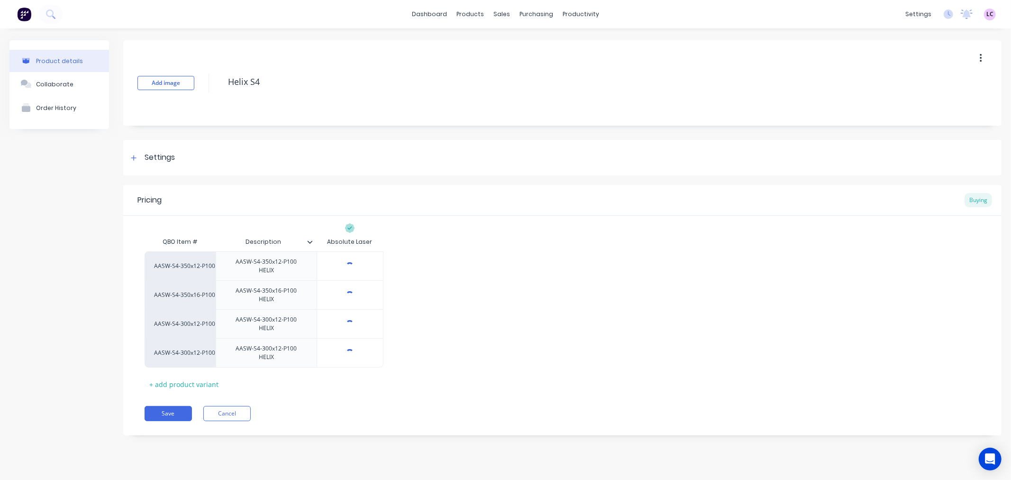
type textarea "x"
click at [422, 15] on link "dashboard" at bounding box center [429, 14] width 45 height 14
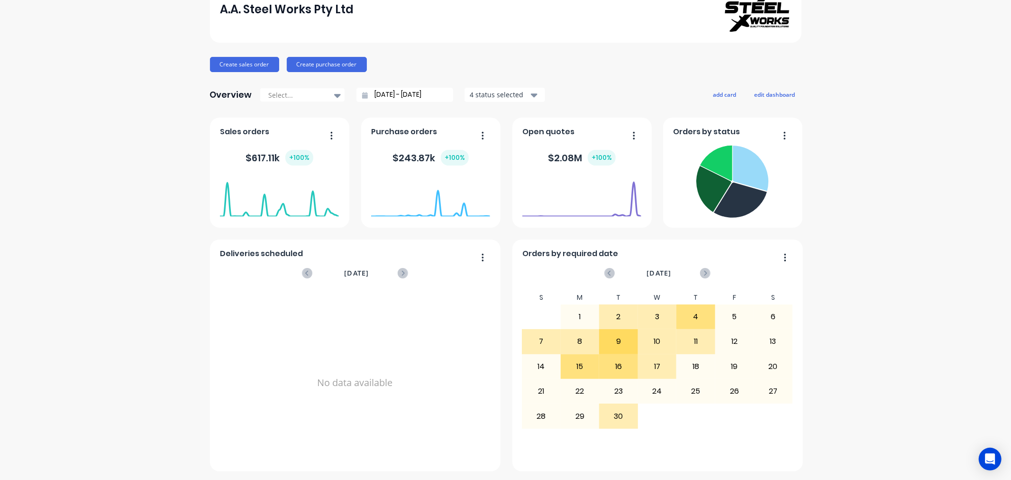
scroll to position [62, 0]
